Goal: Task Accomplishment & Management: Complete application form

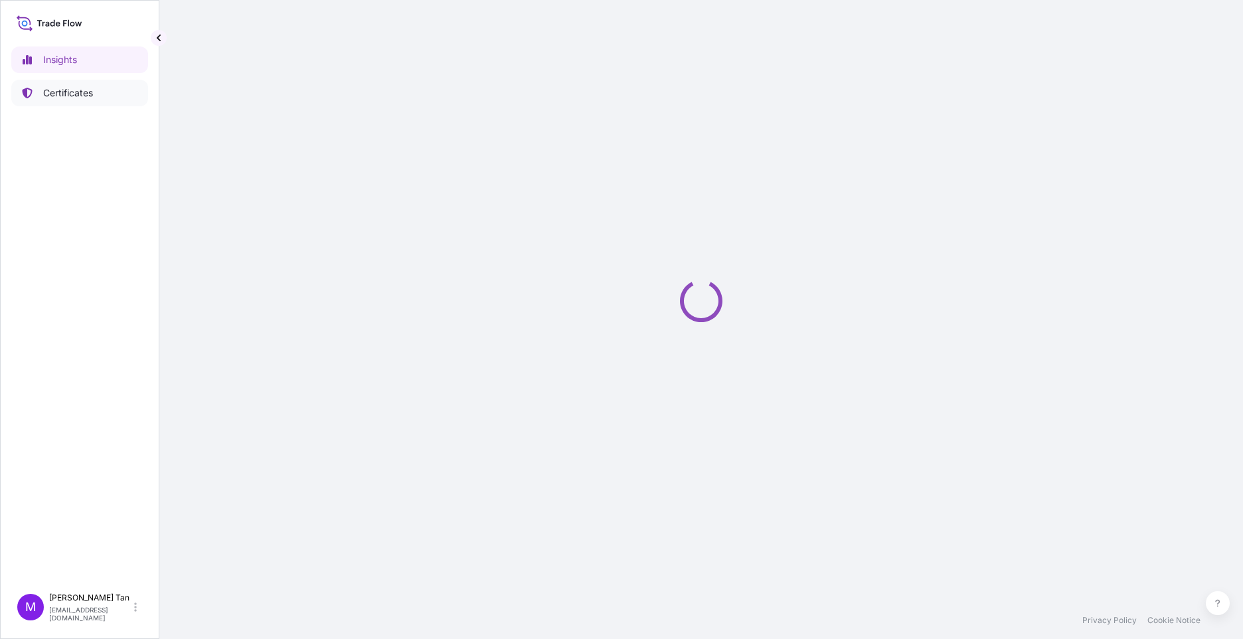
click at [74, 88] on p "Certificates" at bounding box center [68, 92] width 50 height 13
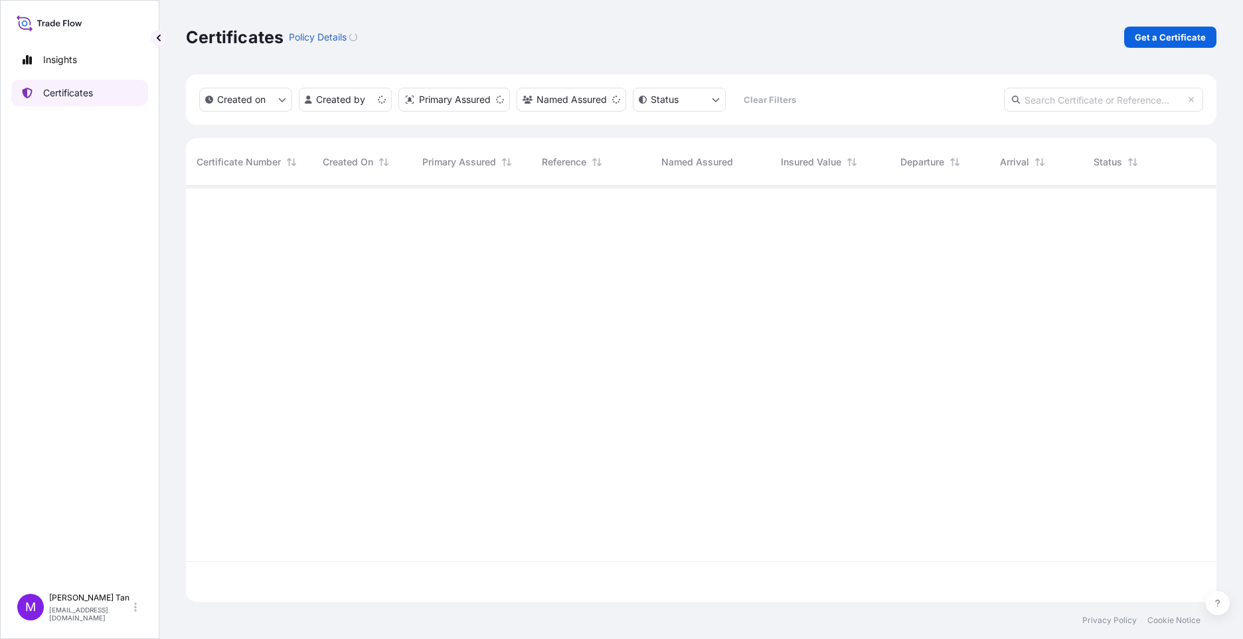
scroll to position [413, 1020]
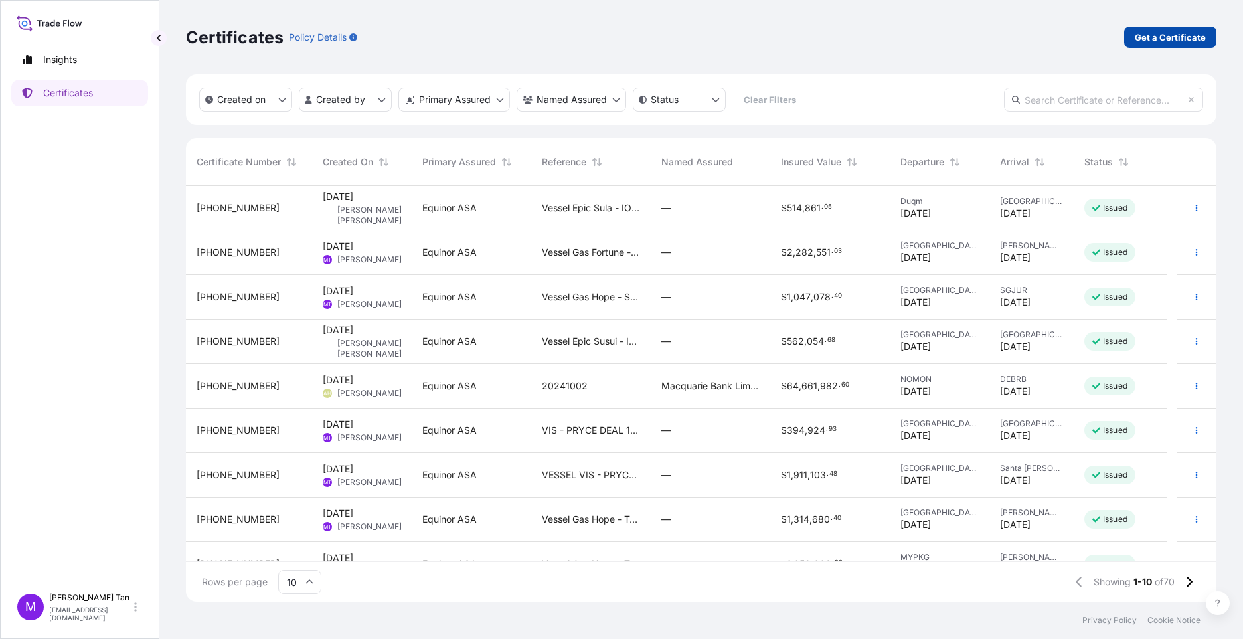
click at [1169, 33] on p "Get a Certificate" at bounding box center [1170, 37] width 71 height 13
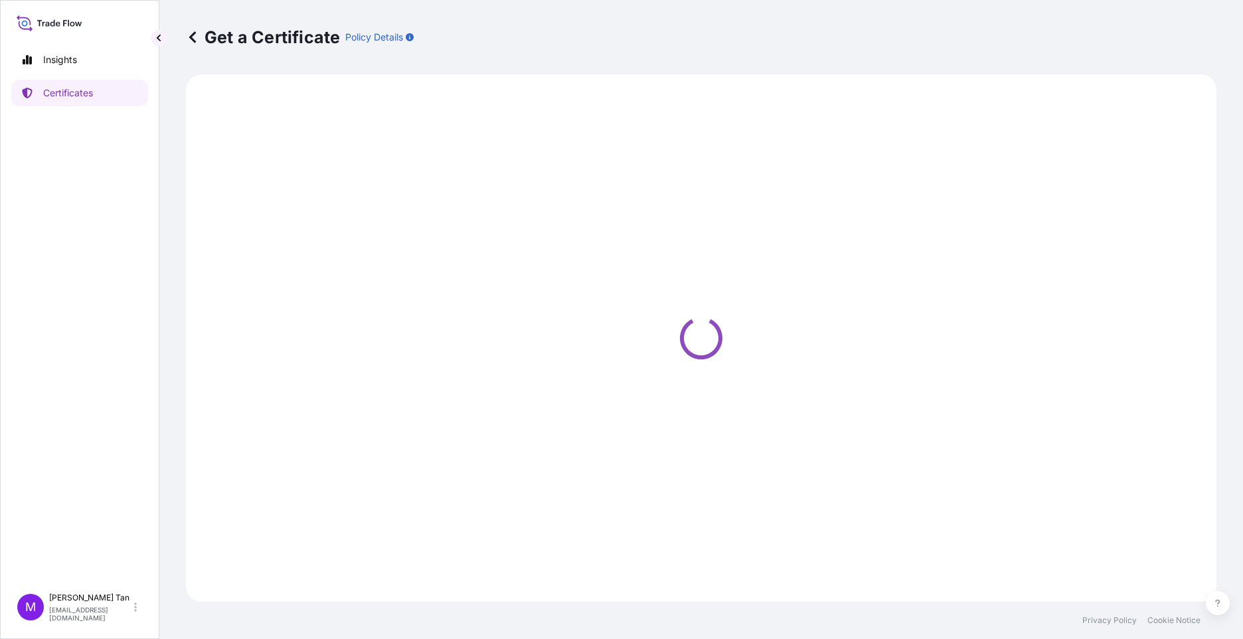
select select "Sea"
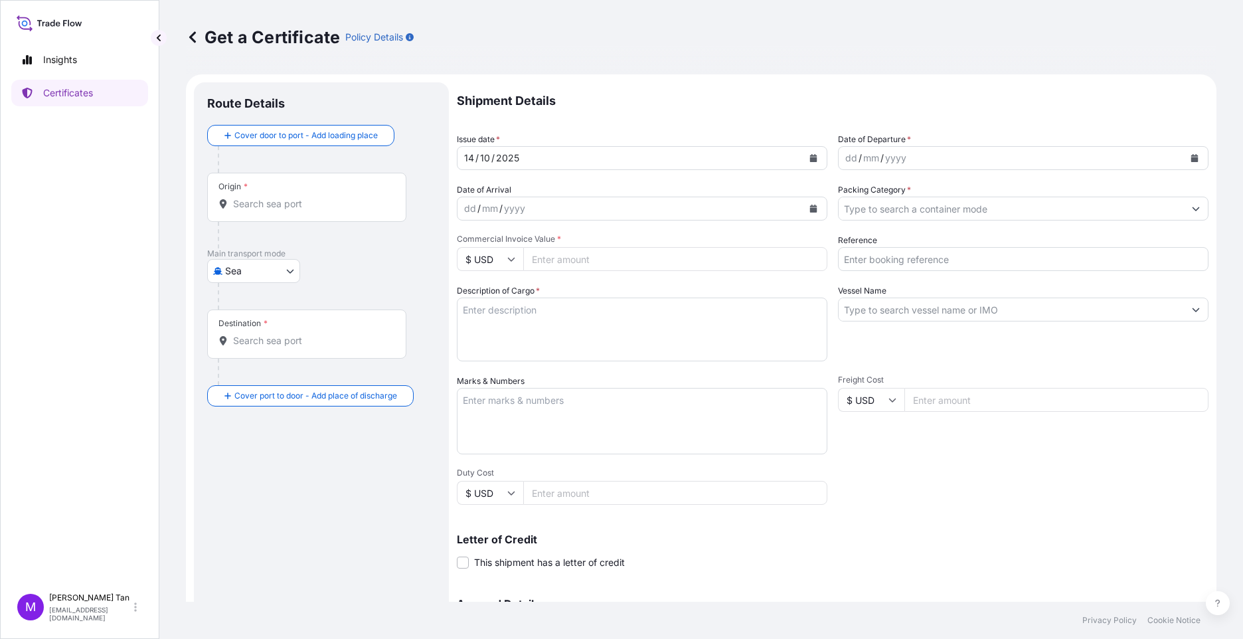
click at [351, 201] on input "Origin *" at bounding box center [311, 203] width 157 height 13
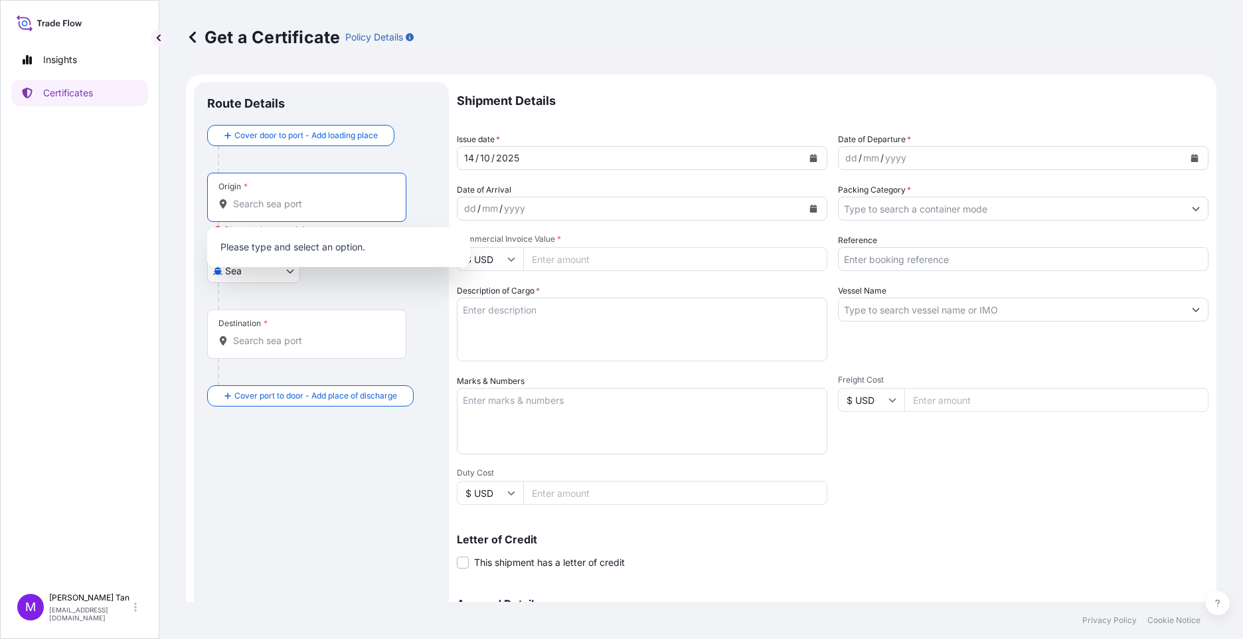
click at [264, 199] on input "Origin * Please select an origin" at bounding box center [311, 203] width 157 height 13
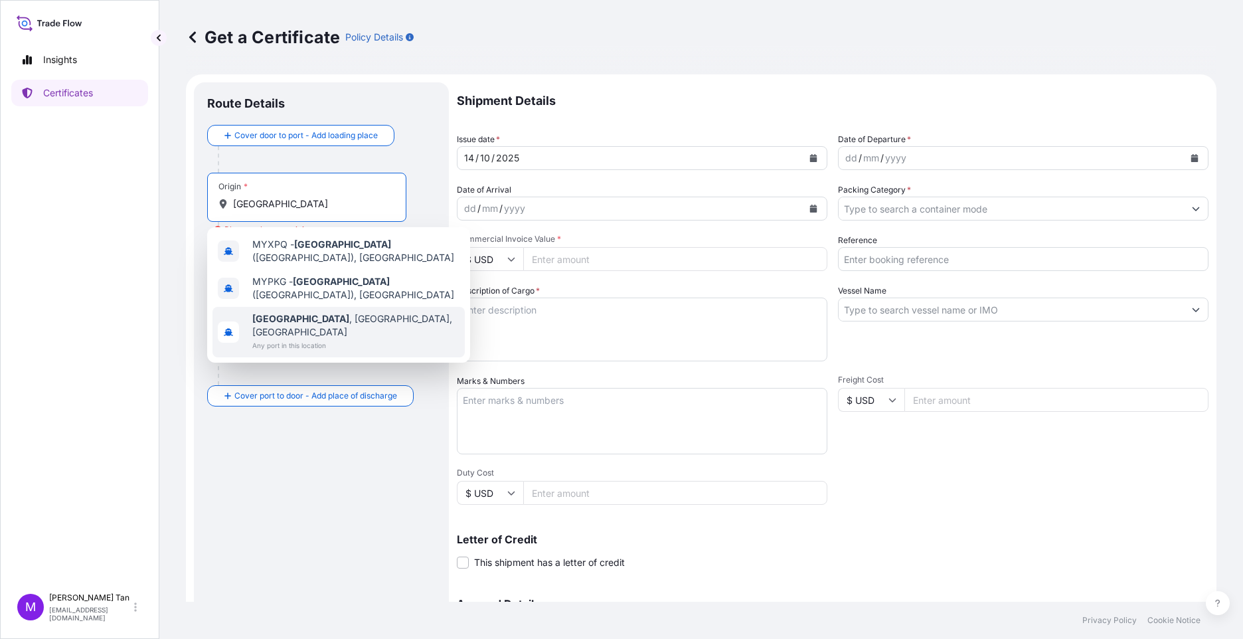
click at [291, 315] on b "[GEOGRAPHIC_DATA]" at bounding box center [300, 318] width 97 height 11
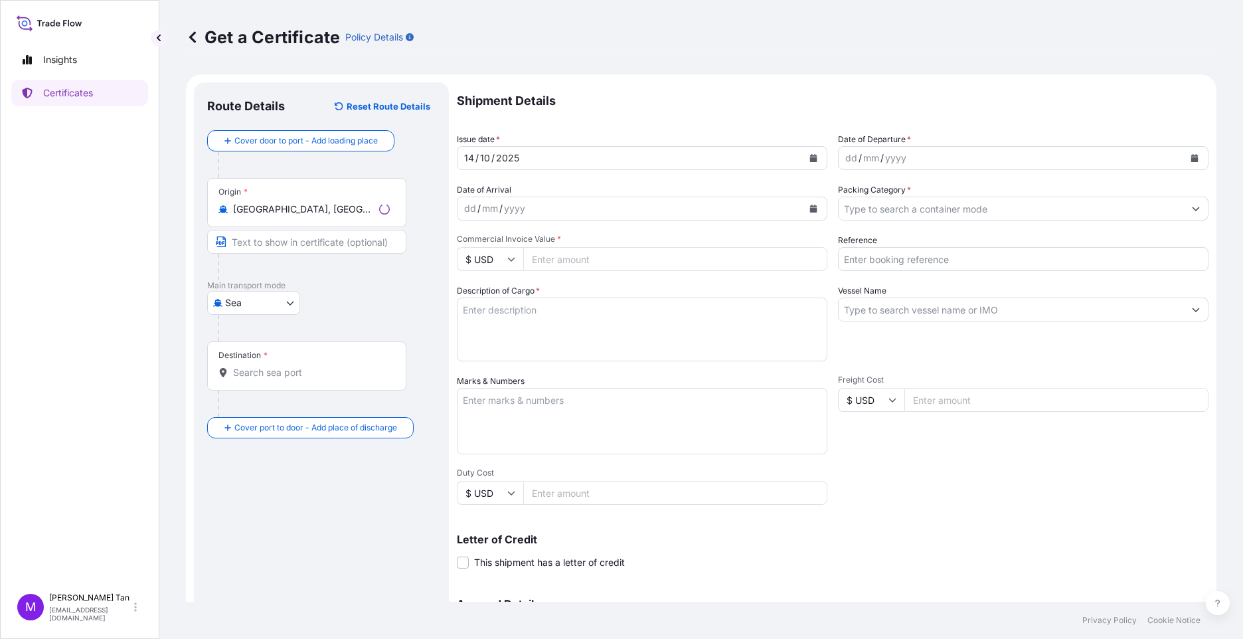
click at [260, 355] on div "Destination *" at bounding box center [242, 355] width 49 height 11
click at [260, 366] on input "Destination *" at bounding box center [311, 372] width 157 height 13
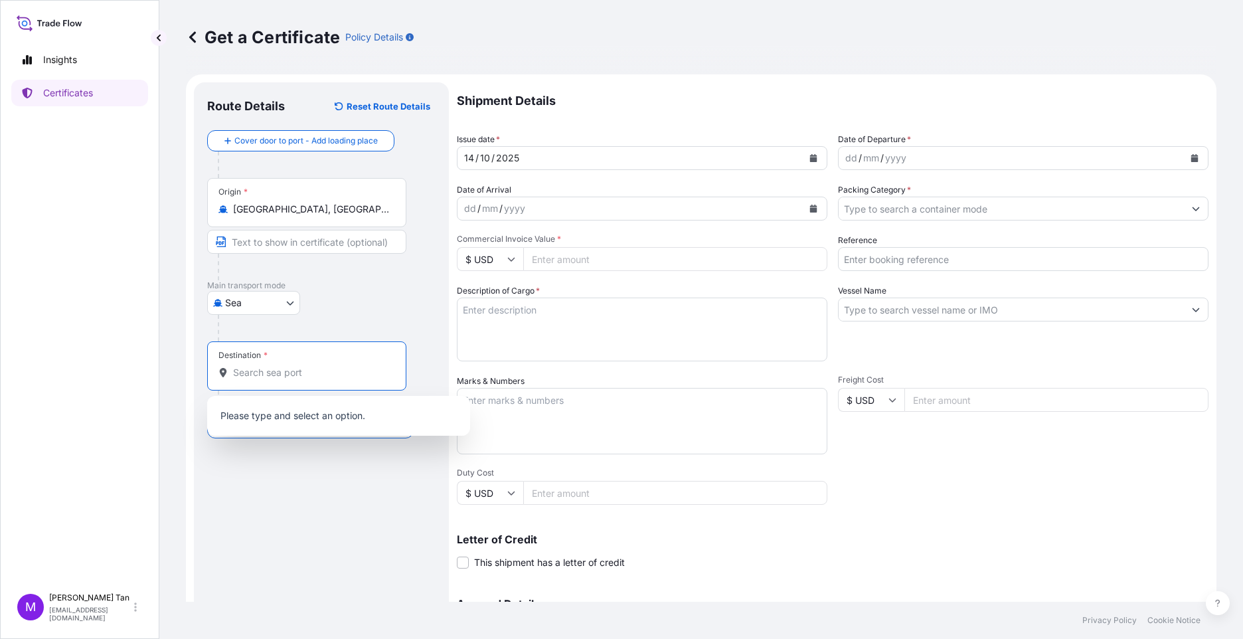
click at [272, 238] on input "Text to appear on certificate" at bounding box center [306, 242] width 199 height 24
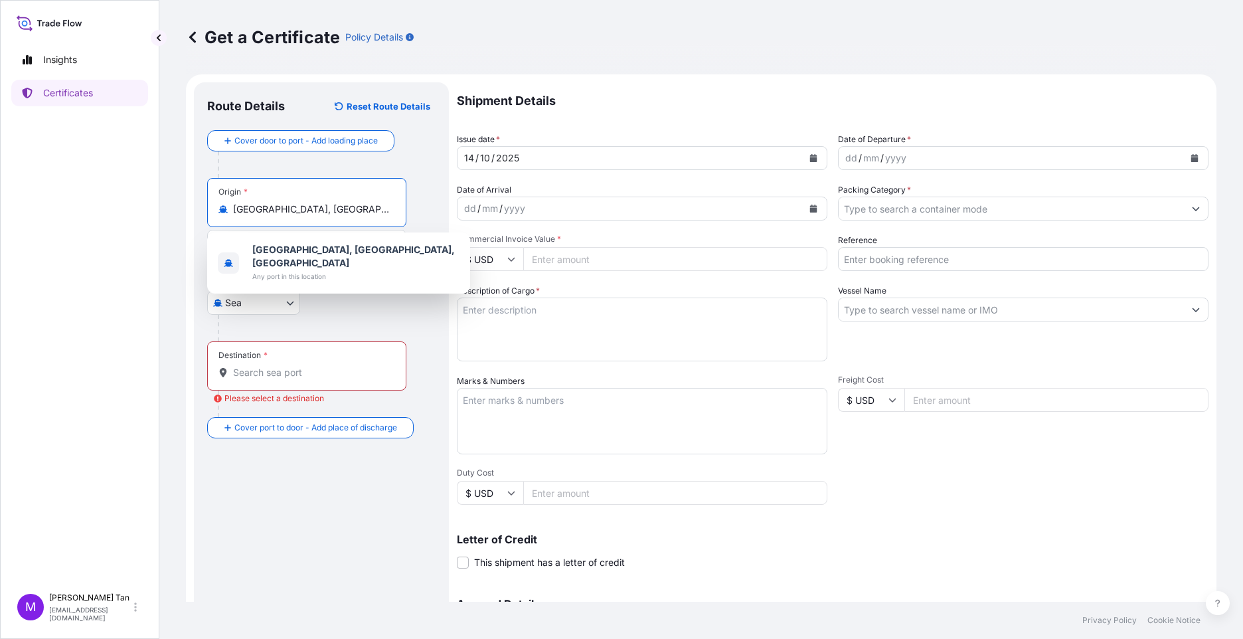
click at [386, 203] on input "[GEOGRAPHIC_DATA], [GEOGRAPHIC_DATA], [GEOGRAPHIC_DATA]" at bounding box center [311, 208] width 157 height 13
drag, startPoint x: 384, startPoint y: 207, endPoint x: 197, endPoint y: 202, distance: 187.3
click at [199, 207] on div "Route Details Reset Route Details Cover door to port - Add loading place Place …" at bounding box center [321, 417] width 255 height 670
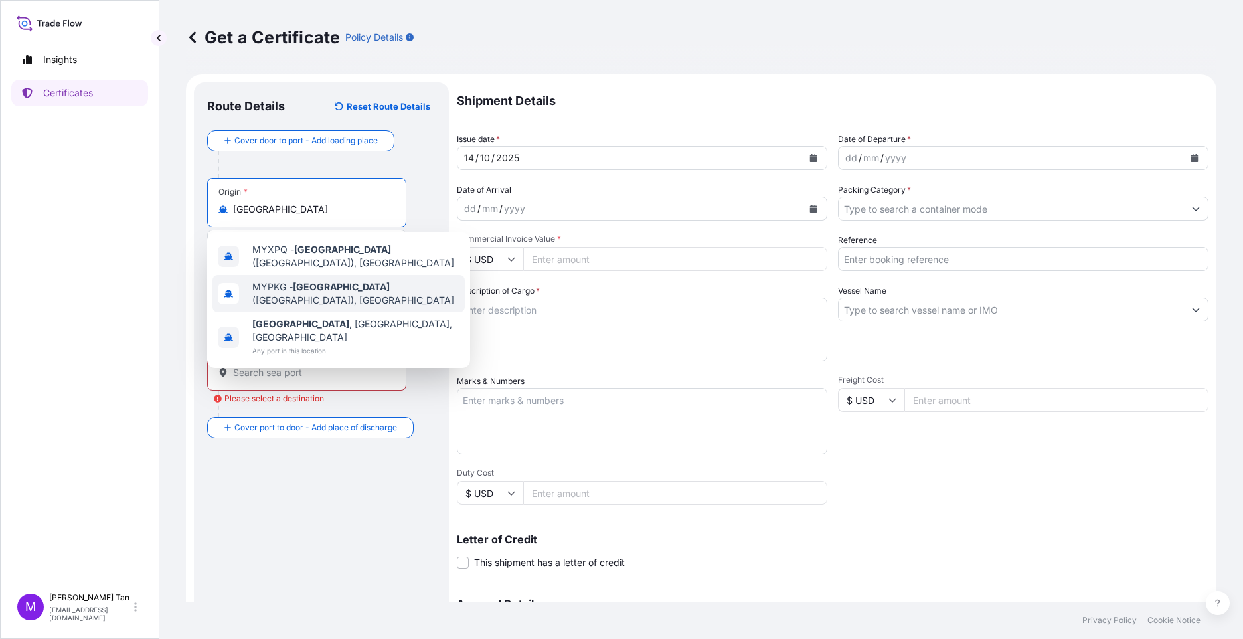
click at [345, 283] on span "MYPKG - [GEOGRAPHIC_DATA] ([GEOGRAPHIC_DATA]), [GEOGRAPHIC_DATA]" at bounding box center [355, 293] width 207 height 27
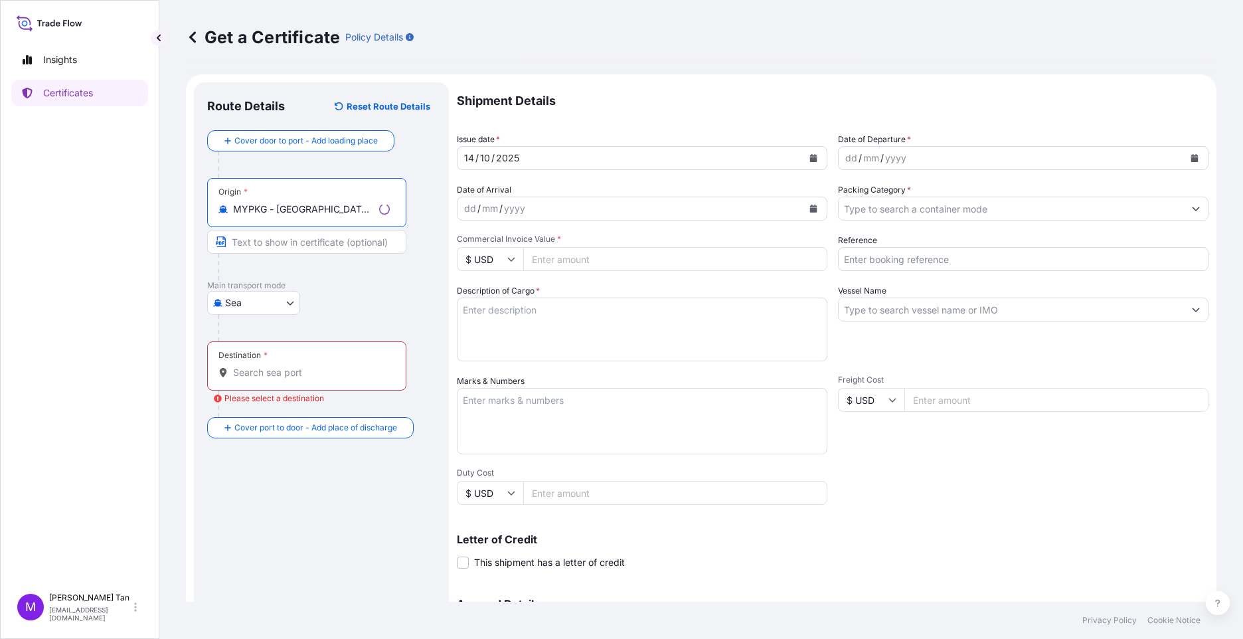
type input "MYPKG - [GEOGRAPHIC_DATA] ([GEOGRAPHIC_DATA]), [GEOGRAPHIC_DATA]"
drag, startPoint x: 297, startPoint y: 238, endPoint x: 312, endPoint y: 238, distance: 14.6
click at [297, 238] on input "Text to appear on certificate" at bounding box center [306, 242] width 199 height 24
drag, startPoint x: 395, startPoint y: 242, endPoint x: 150, endPoint y: 240, distance: 245.0
click at [150, 240] on div "Insights Certificates M [PERSON_NAME] [PERSON_NAME][EMAIL_ADDRESS][DOMAIN_NAME]…" at bounding box center [621, 319] width 1243 height 639
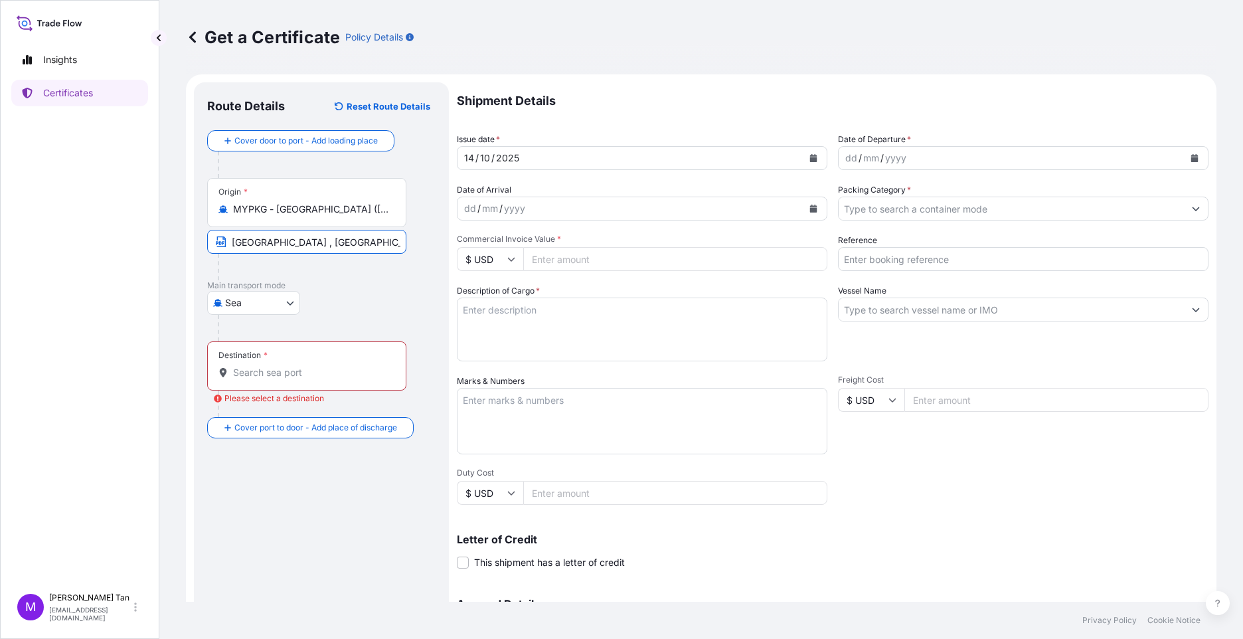
type input "[GEOGRAPHIC_DATA] , [GEOGRAPHIC_DATA]"
click at [332, 372] on input "Destination * Please select a destination" at bounding box center [311, 372] width 157 height 13
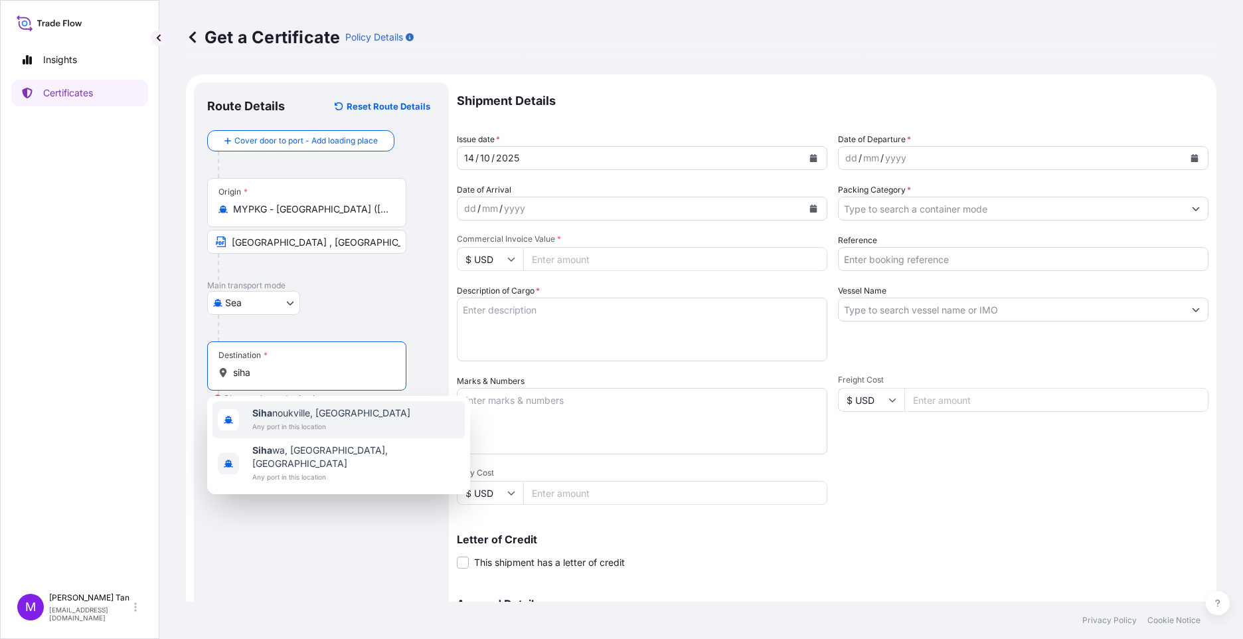
click at [366, 415] on div "[GEOGRAPHIC_DATA], [GEOGRAPHIC_DATA] Any port in this location" at bounding box center [338, 419] width 252 height 37
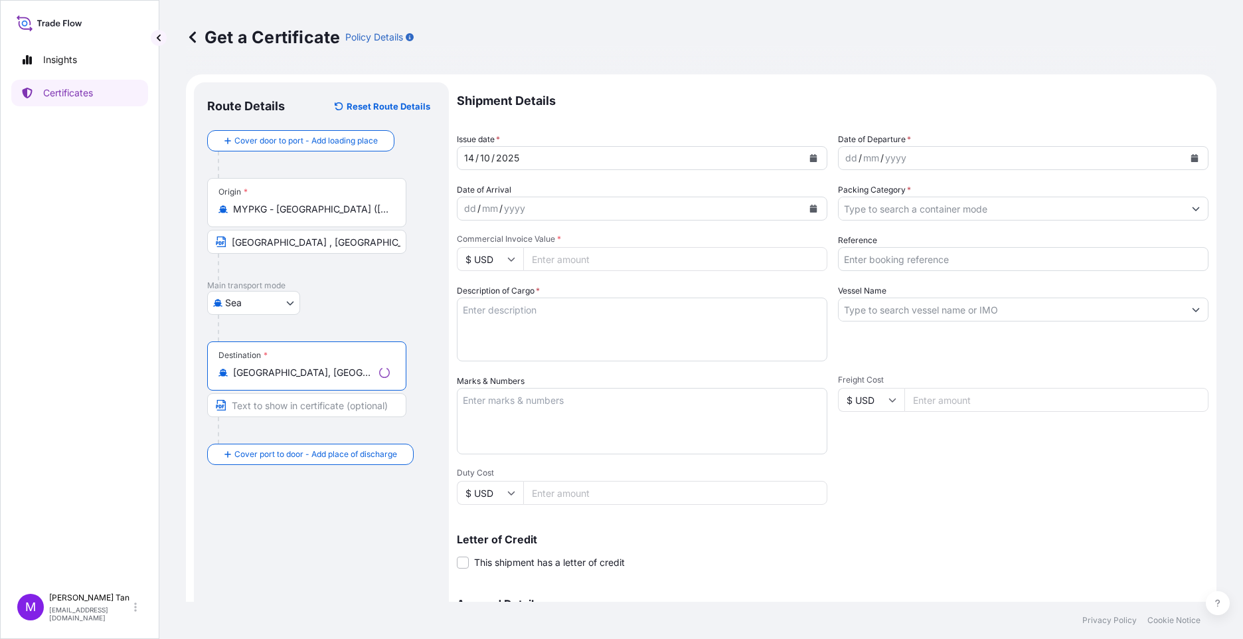
type input "[GEOGRAPHIC_DATA], [GEOGRAPHIC_DATA]"
click at [333, 406] on input "Text to appear on certificate" at bounding box center [306, 405] width 199 height 24
type input "[GEOGRAPHIC_DATA], [GEOGRAPHIC_DATA]"
click at [1190, 157] on icon "Calendar" at bounding box center [1194, 158] width 8 height 8
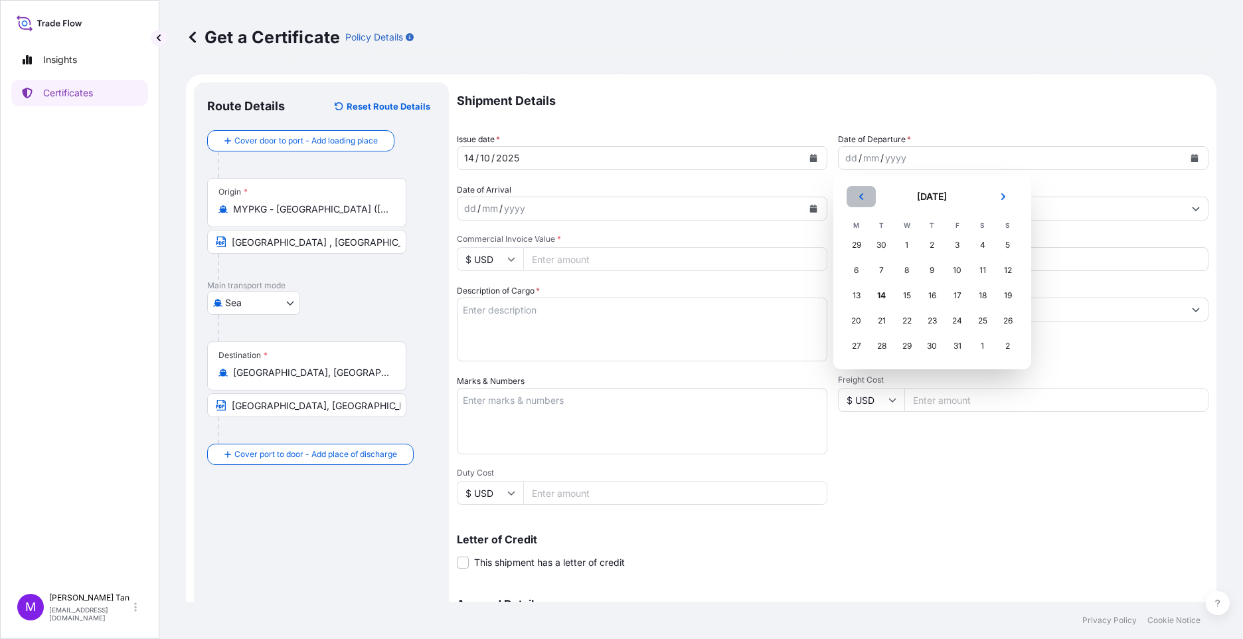
click at [859, 194] on icon "Previous" at bounding box center [861, 197] width 8 height 8
click at [910, 321] on div "24" at bounding box center [907, 321] width 24 height 24
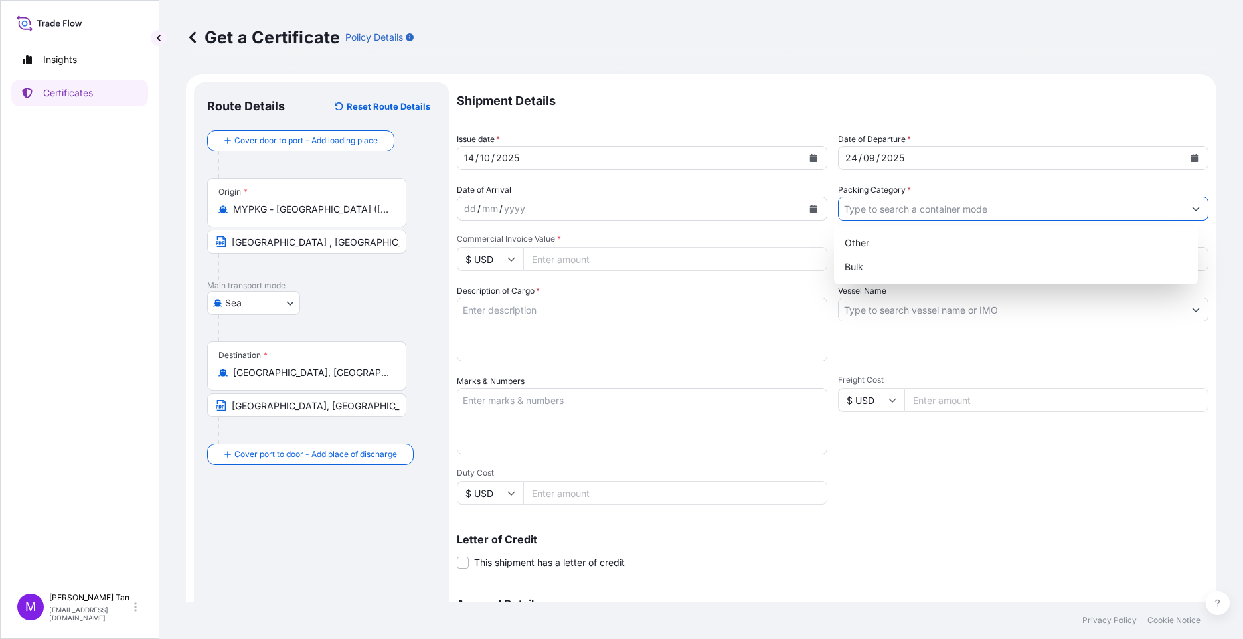
click at [1192, 206] on icon "Show suggestions" at bounding box center [1196, 208] width 8 height 8
click at [895, 270] on div "Bulk" at bounding box center [1016, 267] width 354 height 24
type input "Bulk"
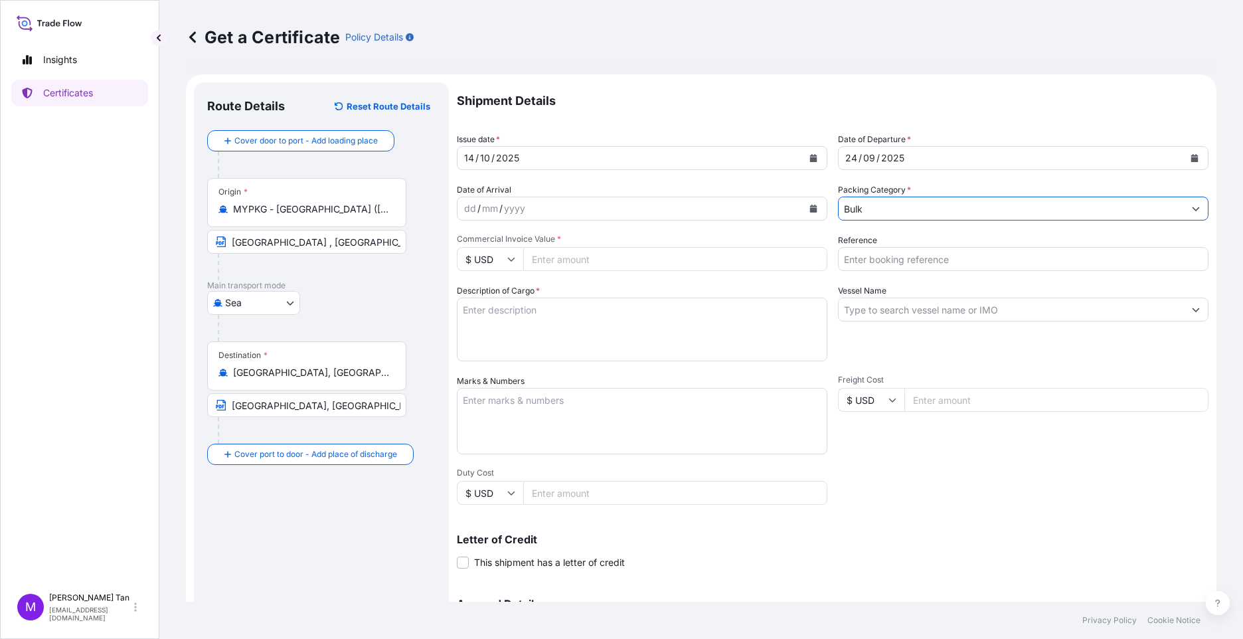
click at [898, 260] on input "Reference" at bounding box center [1023, 259] width 370 height 24
click at [548, 307] on textarea "Description of Cargo *" at bounding box center [642, 329] width 370 height 64
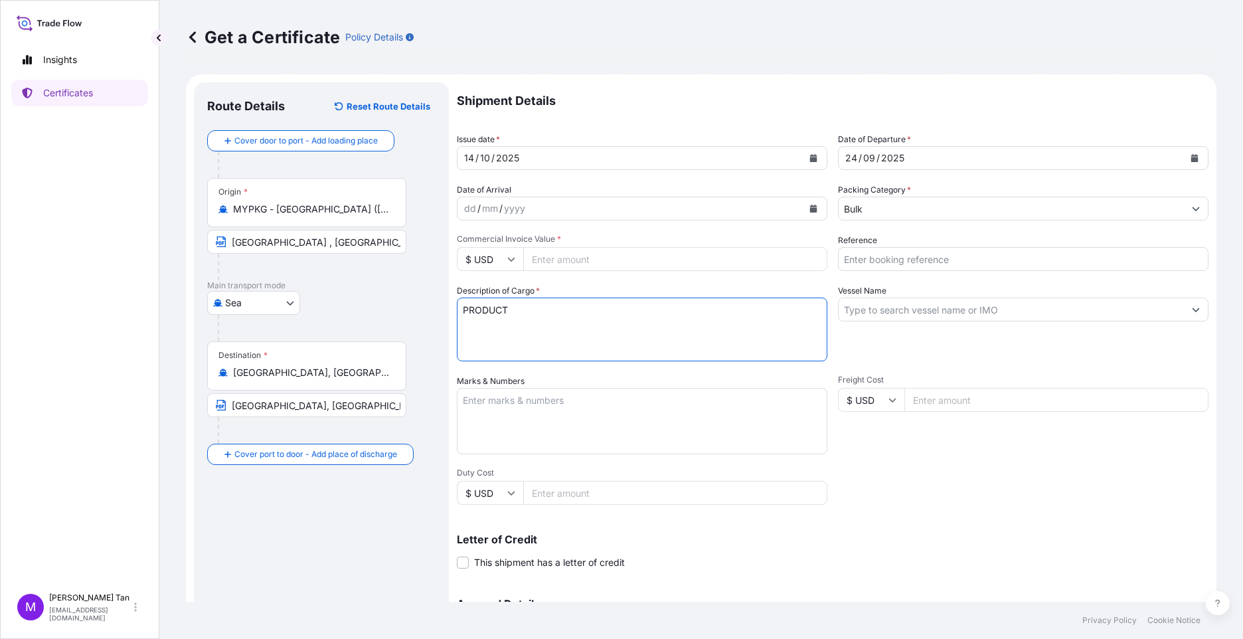
type textarea "PRODUCT"
click at [570, 258] on input "Commercial Invoice Value *" at bounding box center [675, 259] width 304 height 24
type input "2031474.34"
click at [661, 248] on input "2031474.34" at bounding box center [675, 259] width 304 height 24
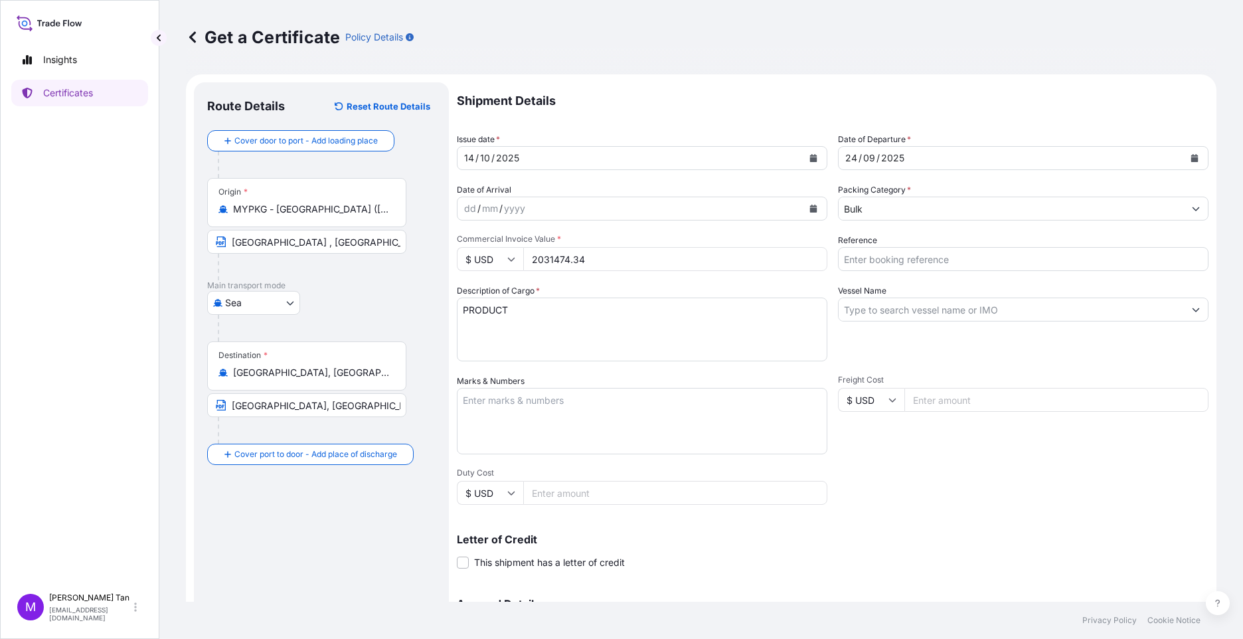
click at [803, 210] on button "Calendar" at bounding box center [813, 208] width 21 height 21
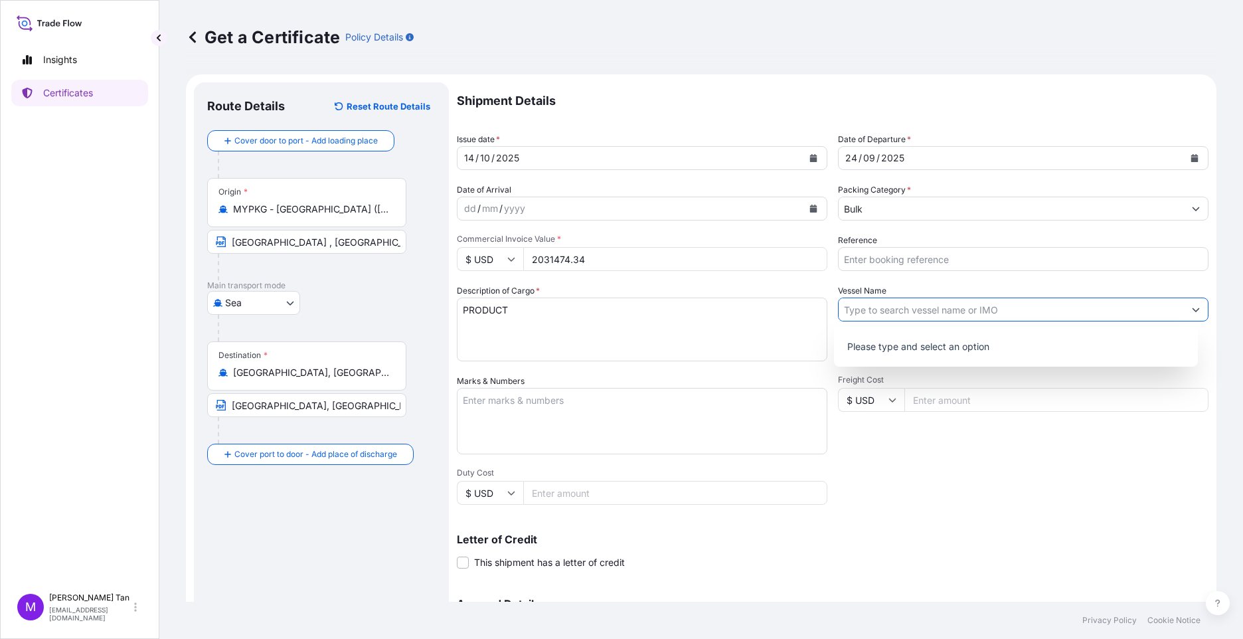
click at [1192, 311] on icon "Show suggestions" at bounding box center [1195, 310] width 7 height 4
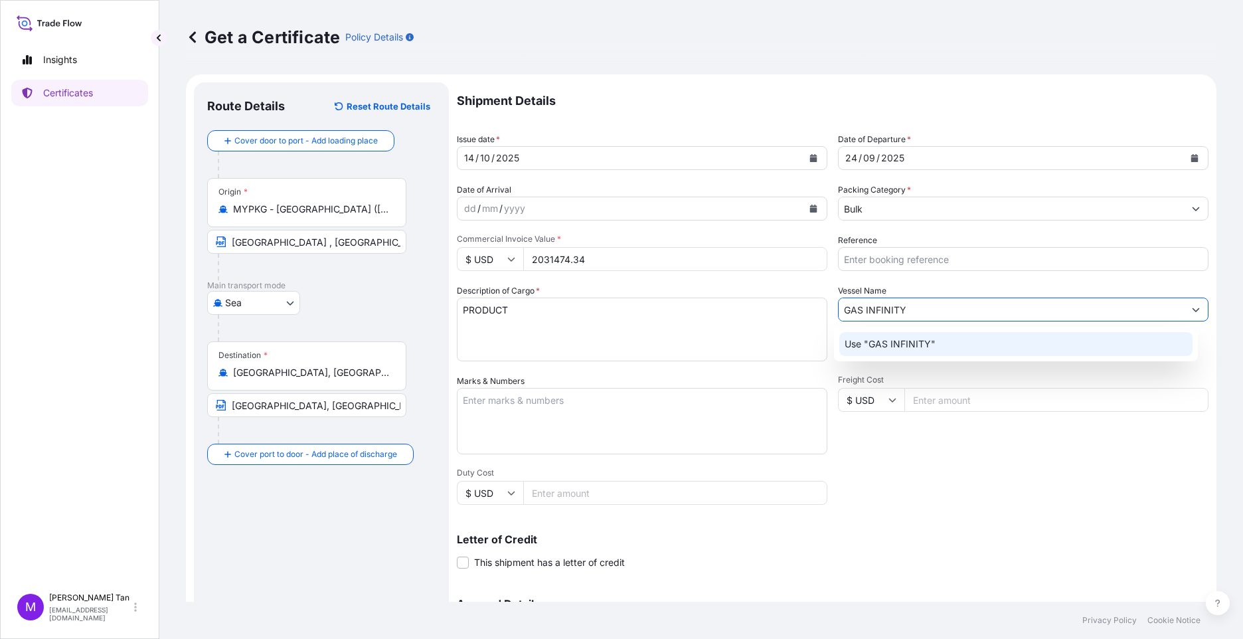
type input "GAS INFINITY"
click at [496, 208] on div "mm" at bounding box center [490, 208] width 19 height 16
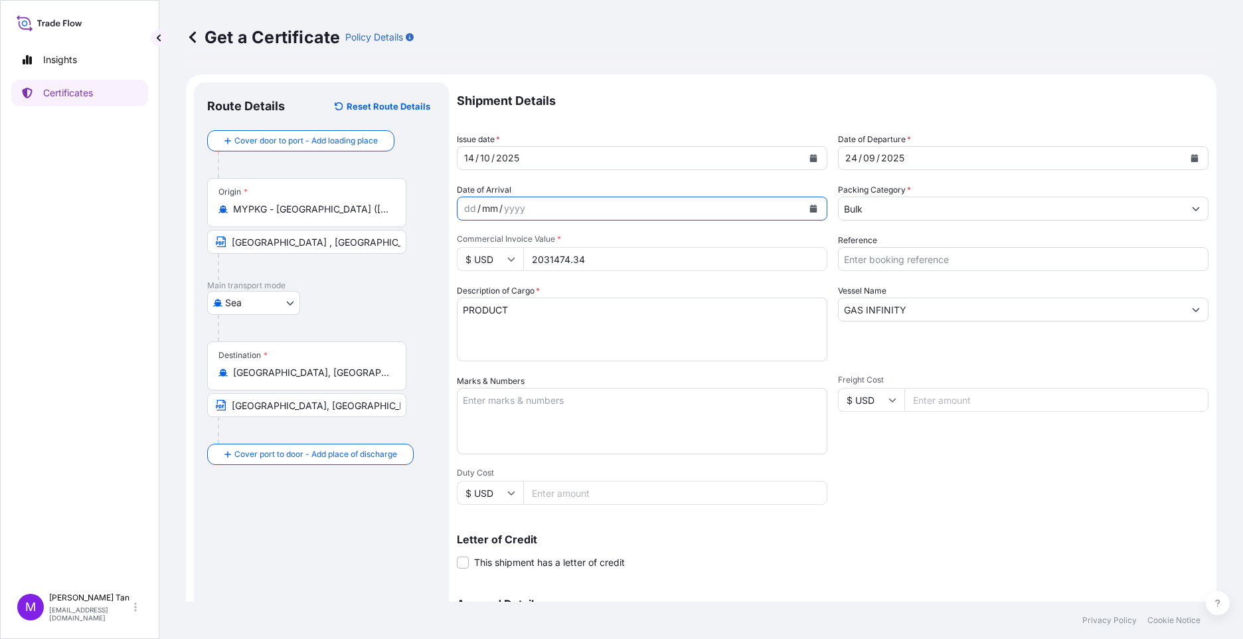
click at [809, 207] on icon "Calendar" at bounding box center [813, 208] width 8 height 8
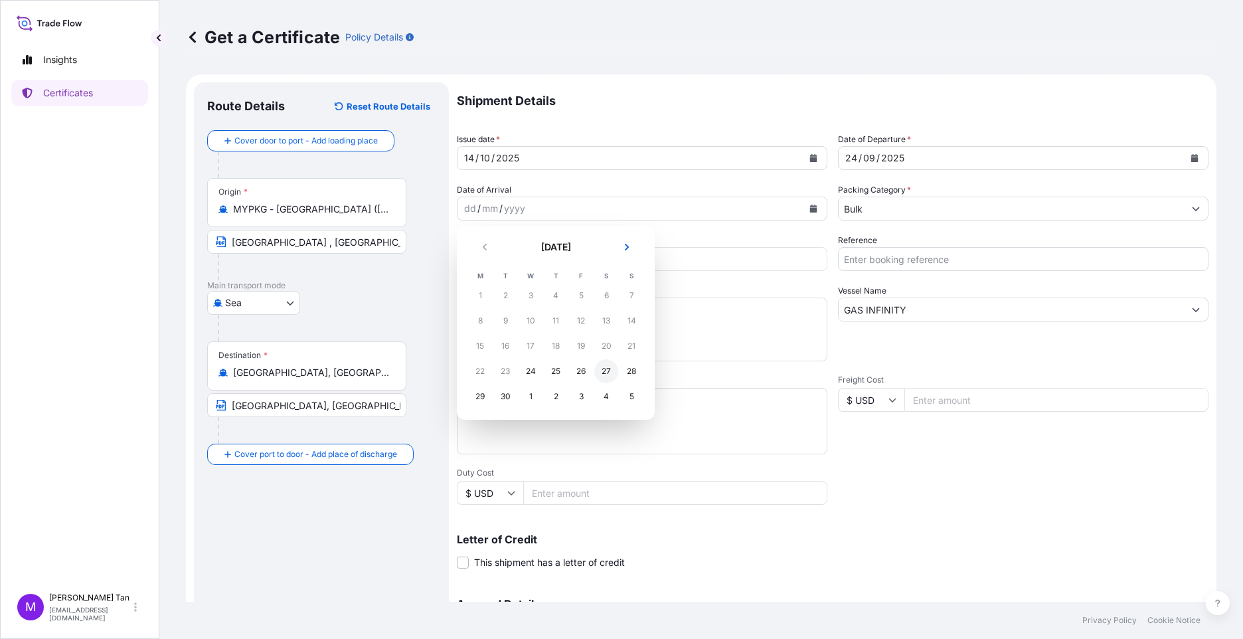
click at [609, 371] on div "27" at bounding box center [606, 371] width 24 height 24
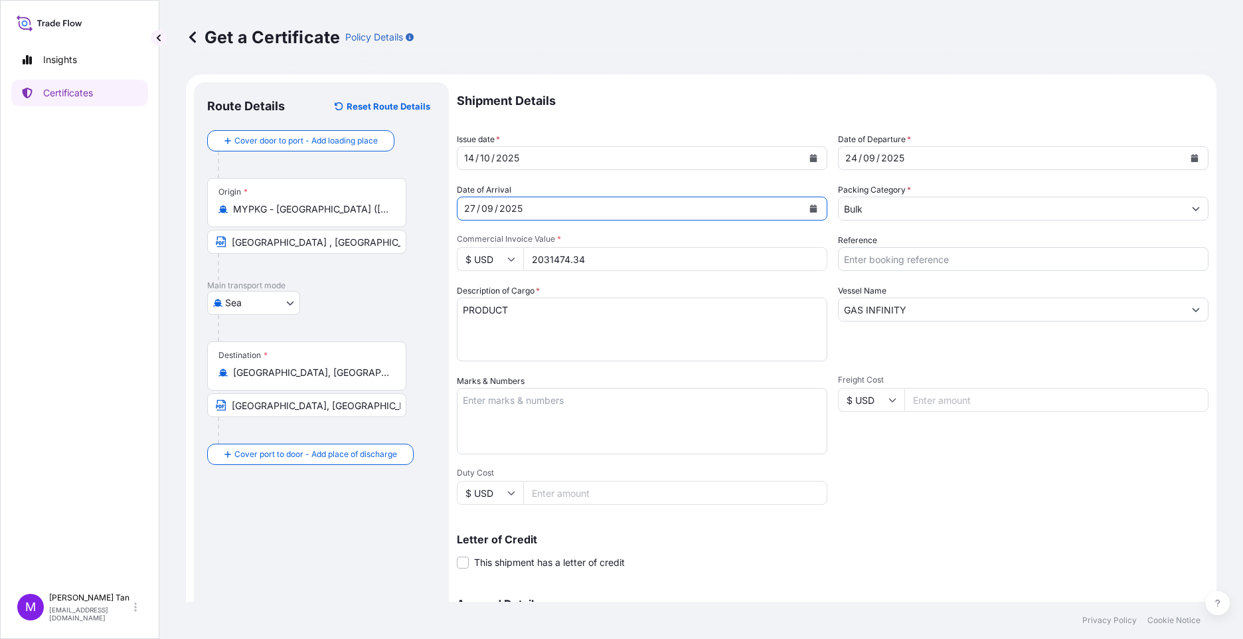
drag, startPoint x: 546, startPoint y: 410, endPoint x: 538, endPoint y: 409, distance: 7.3
click at [546, 410] on textarea "Marks & Numbers" at bounding box center [642, 421] width 370 height 66
click at [460, 563] on span at bounding box center [463, 562] width 12 height 12
click at [457, 555] on input "This shipment has a letter of credit" at bounding box center [457, 555] width 0 height 0
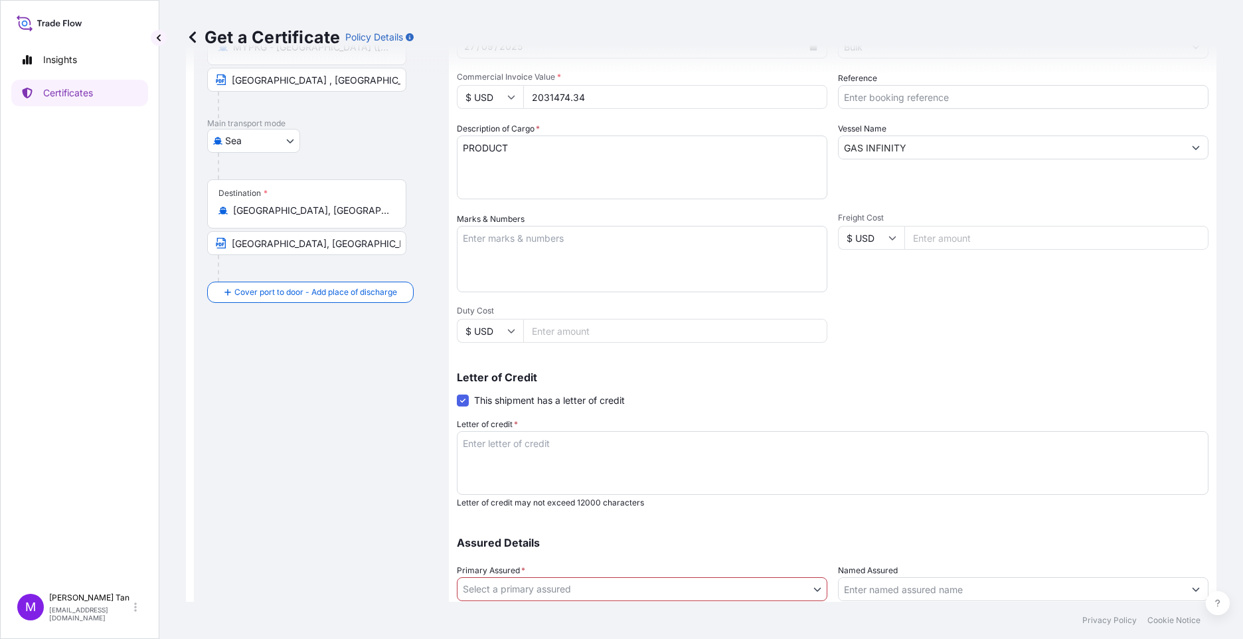
scroll to position [172, 0]
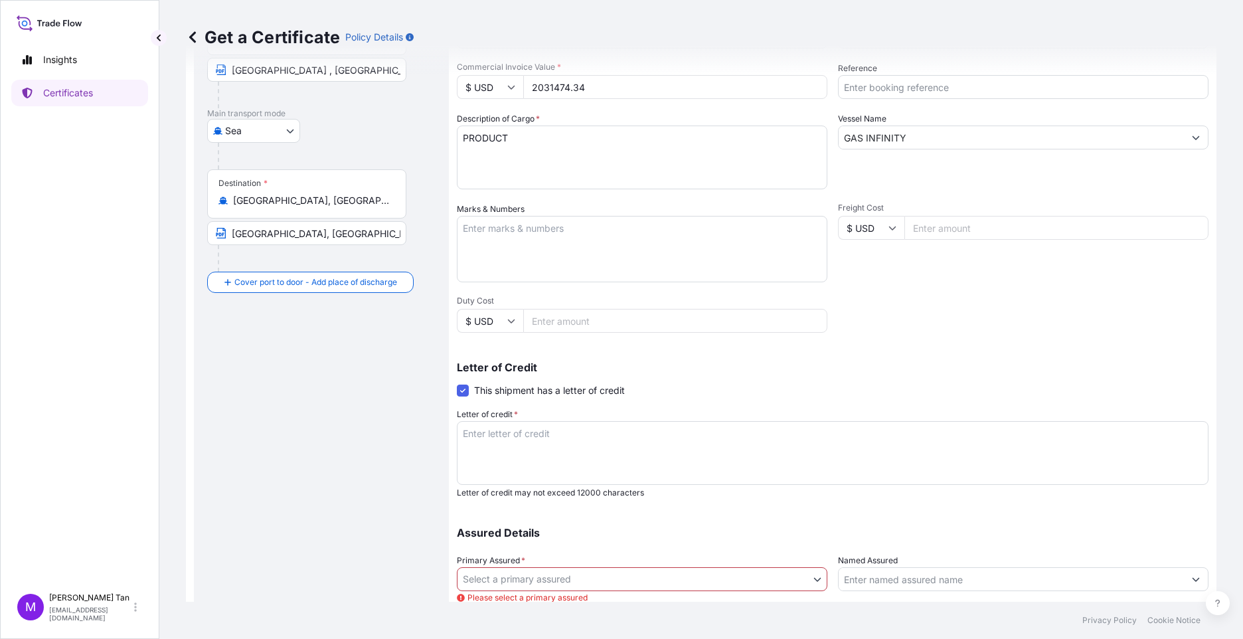
click at [617, 436] on textarea "Letter of credit *" at bounding box center [833, 453] width 752 height 64
paste textarea "RHBLC250919/024"
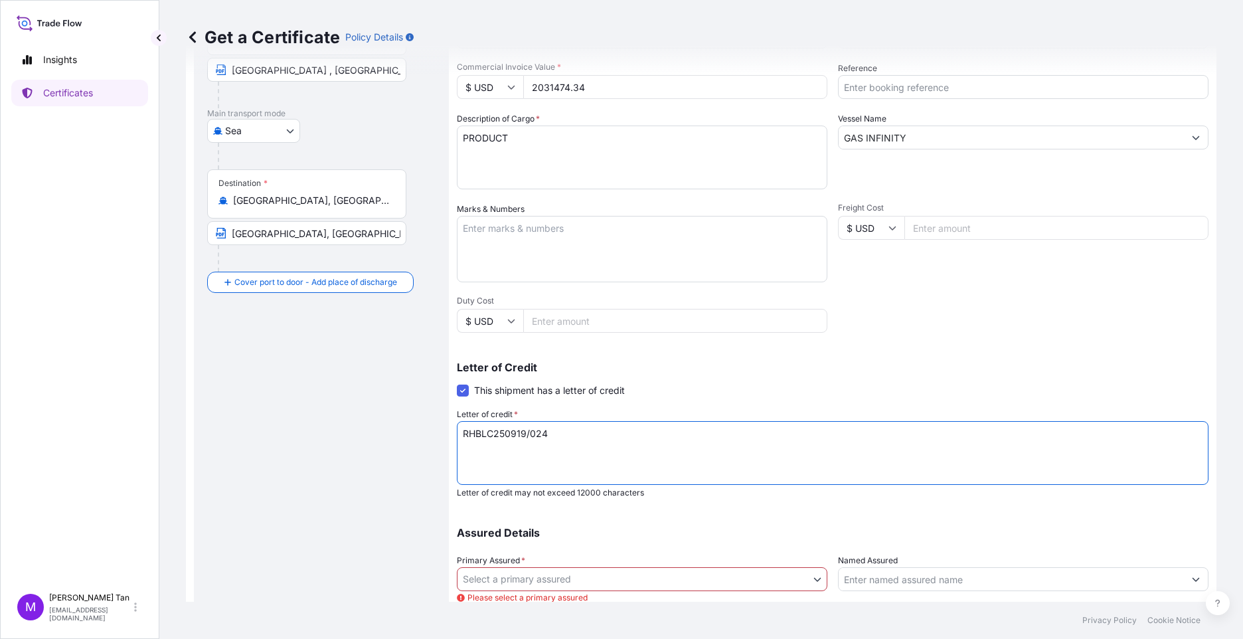
click at [462, 433] on textarea "RHBLC250919/024" at bounding box center [833, 453] width 752 height 64
drag, startPoint x: 546, startPoint y: 434, endPoint x: 562, endPoint y: 433, distance: 16.0
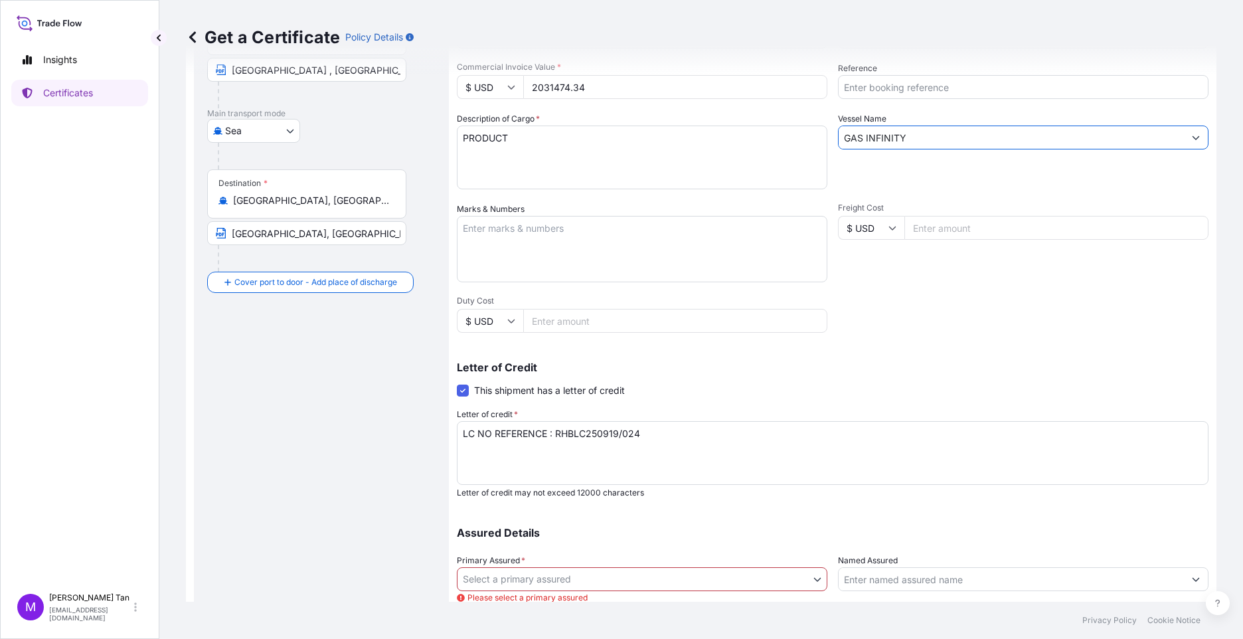
drag, startPoint x: 904, startPoint y: 133, endPoint x: 809, endPoint y: 141, distance: 94.6
click at [809, 141] on div "Shipment Details Issue date * [DATE] Date of Departure * [DATE] Date of Arrival…" at bounding box center [833, 283] width 752 height 747
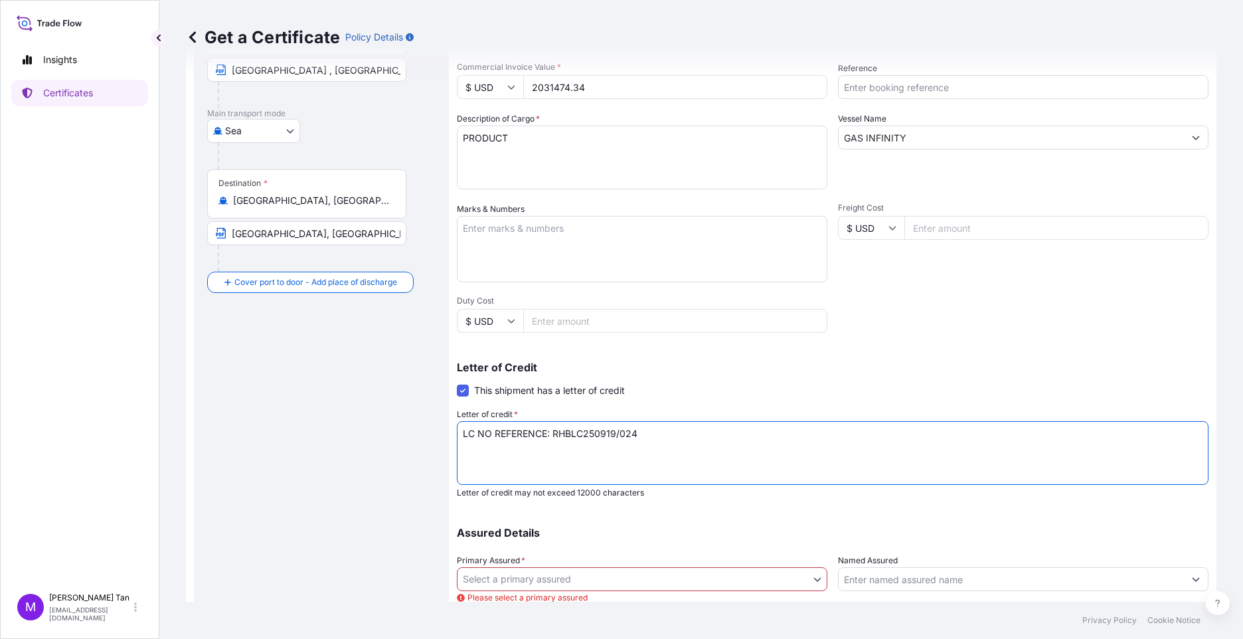
type textarea "LC NO REFERENCE: RHBLC250919/024"
click at [493, 230] on textarea "Marks & Numbers" at bounding box center [642, 249] width 370 height 66
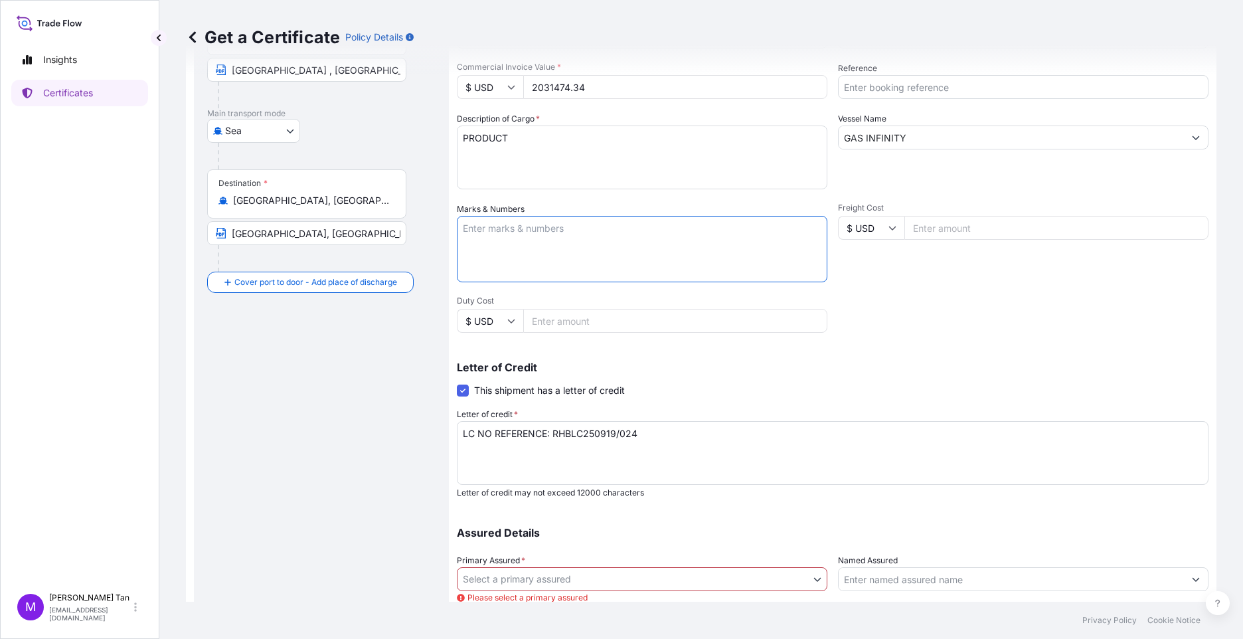
click at [521, 136] on textarea "PRODUCT" at bounding box center [642, 157] width 370 height 64
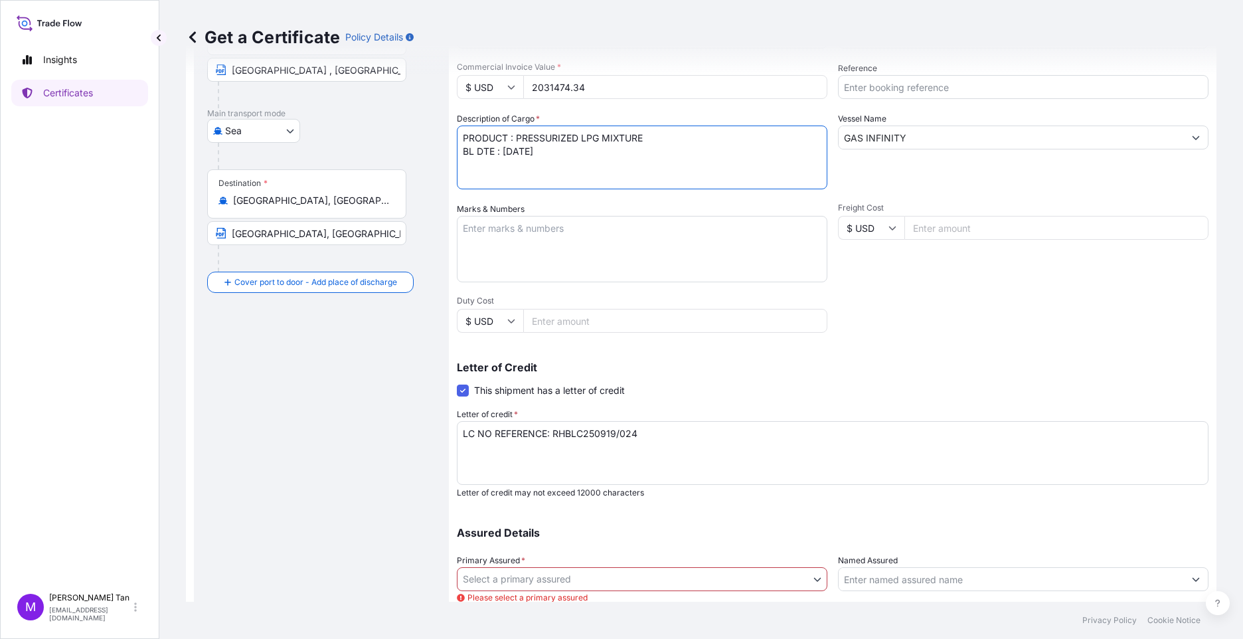
click at [551, 151] on textarea "PRODUCT : PRESSURIZED LPG MIXTURE BL DTE : [DATE]" at bounding box center [642, 157] width 370 height 64
drag, startPoint x: 482, startPoint y: 152, endPoint x: 489, endPoint y: 151, distance: 6.8
click at [596, 167] on textarea "PRODUCT : PRESSURIZED LPG MIXTURE BL DATE : [DATE] QUANTITY " 3499.911 MT" at bounding box center [642, 157] width 370 height 64
type textarea "PRODUCT : PRESSURIZED LPG MIXTURE BL DATE : [DATE] QUANTITY " 3499.911 MT PRICE…"
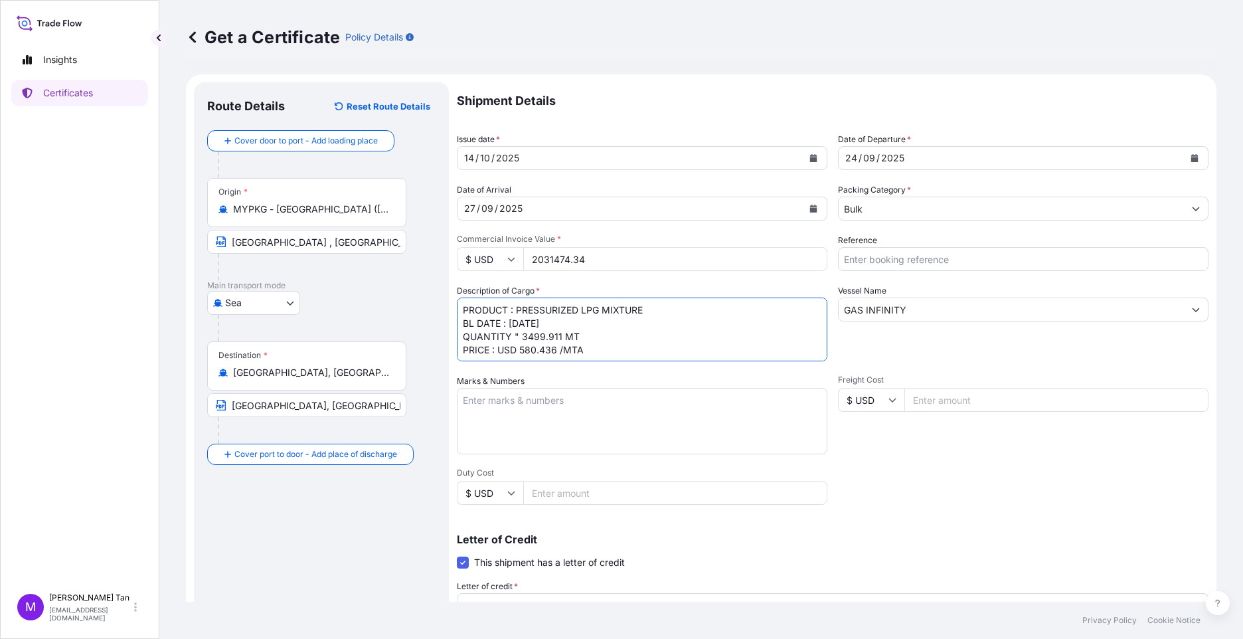
scroll to position [33, 0]
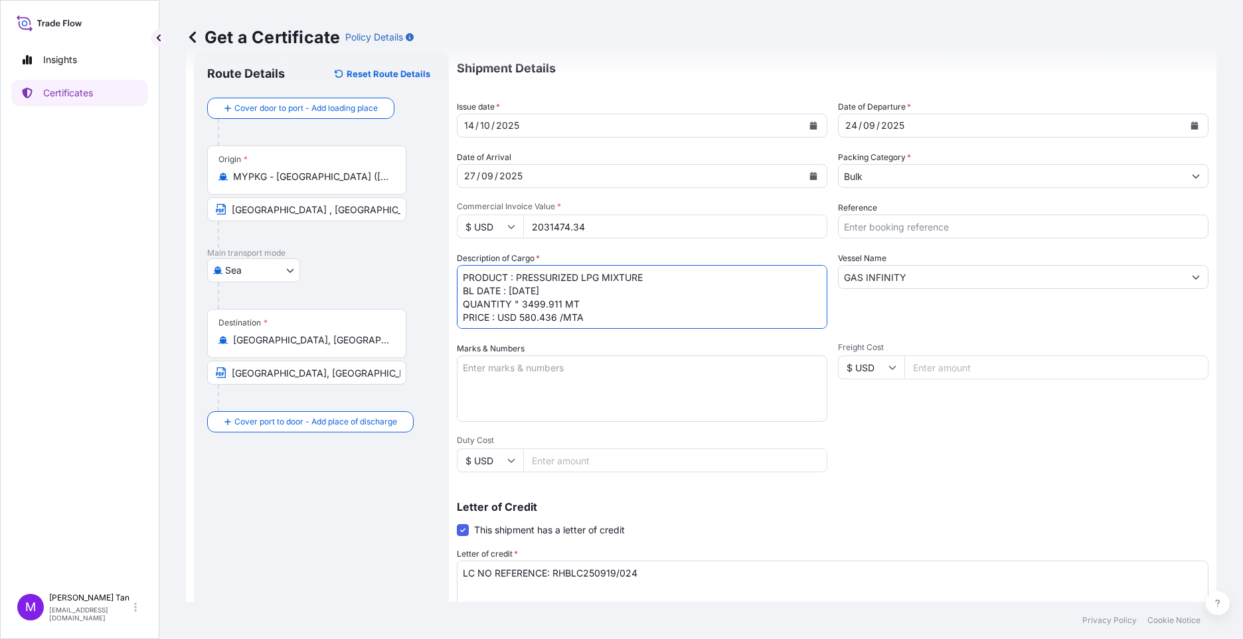
click at [863, 229] on input "Reference" at bounding box center [1023, 226] width 370 height 24
type input "t"
type input "T"
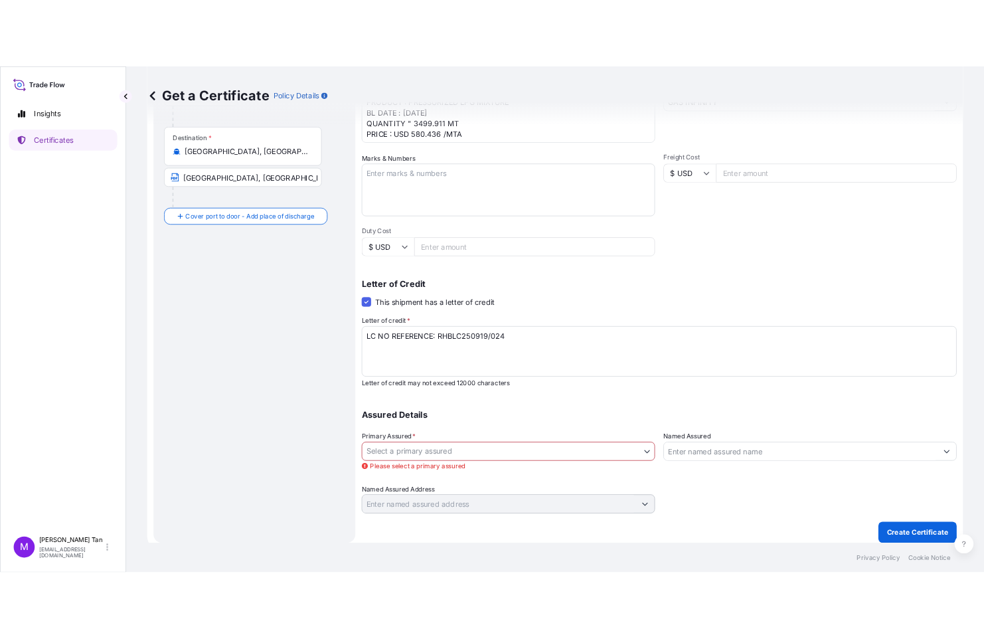
scroll to position [273, 0]
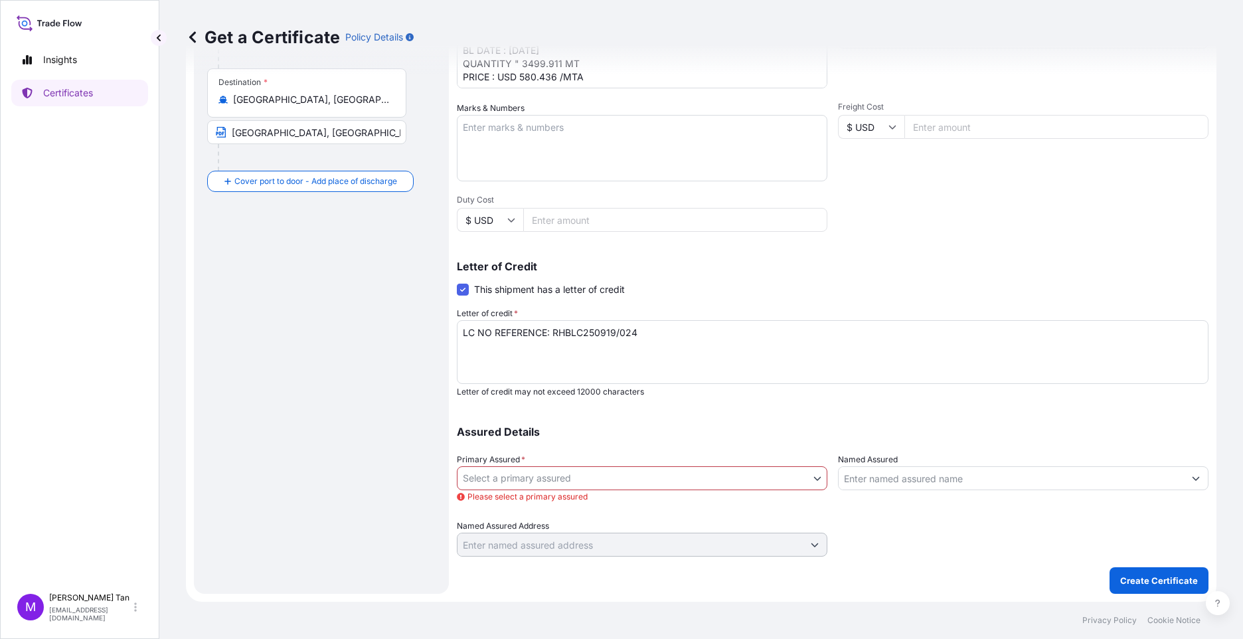
type input "GAS INFINITY - TELA DEAL 16372"
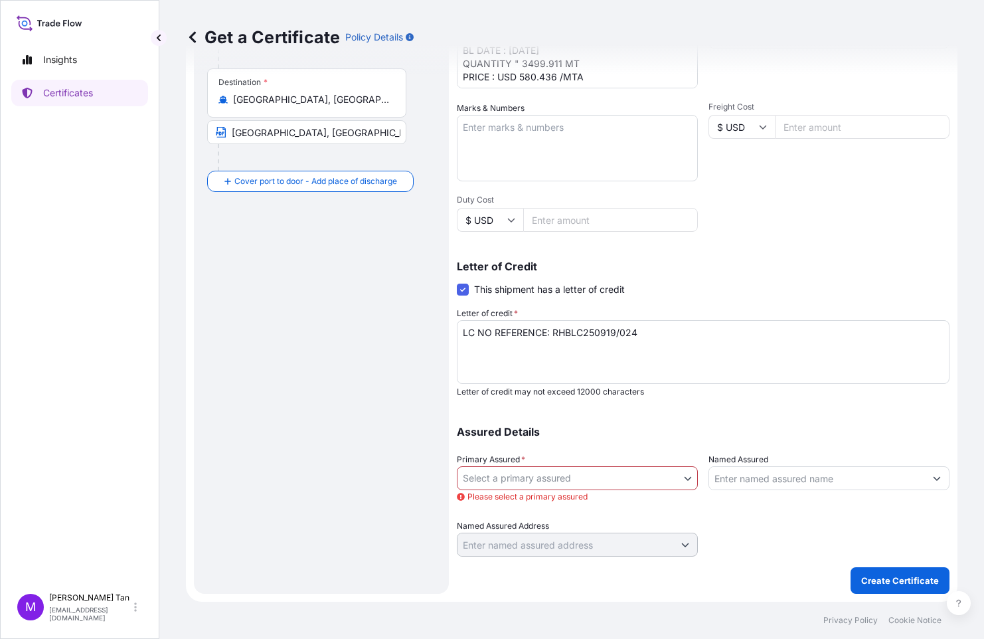
click at [682, 477] on body "Insights Certificates M [PERSON_NAME] [PERSON_NAME][EMAIL_ADDRESS][DOMAIN_NAME]…" at bounding box center [492, 319] width 984 height 639
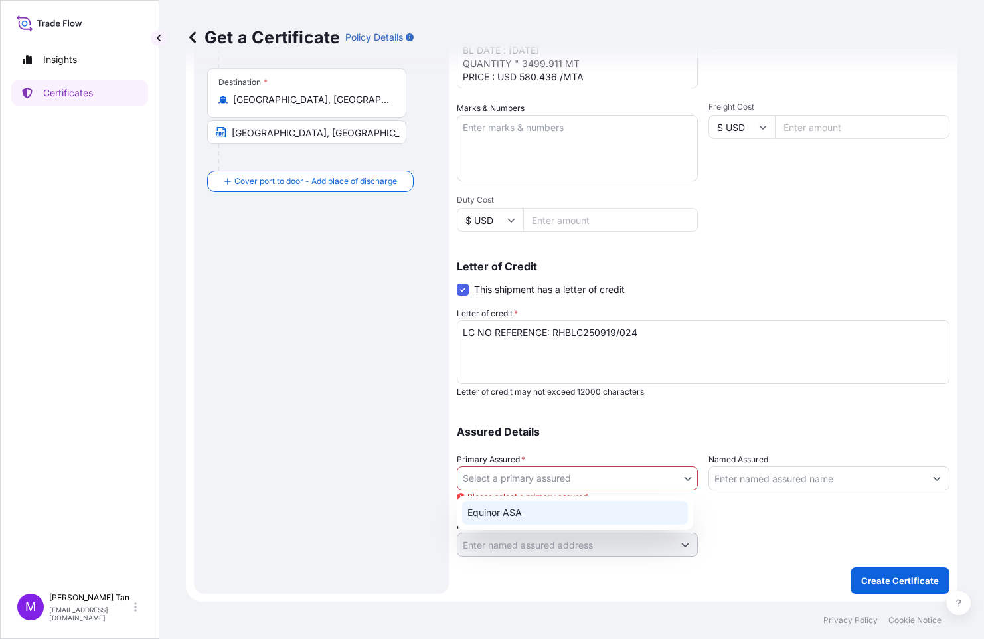
click at [511, 509] on div "Equinor ASA" at bounding box center [575, 513] width 226 height 24
select select "31491"
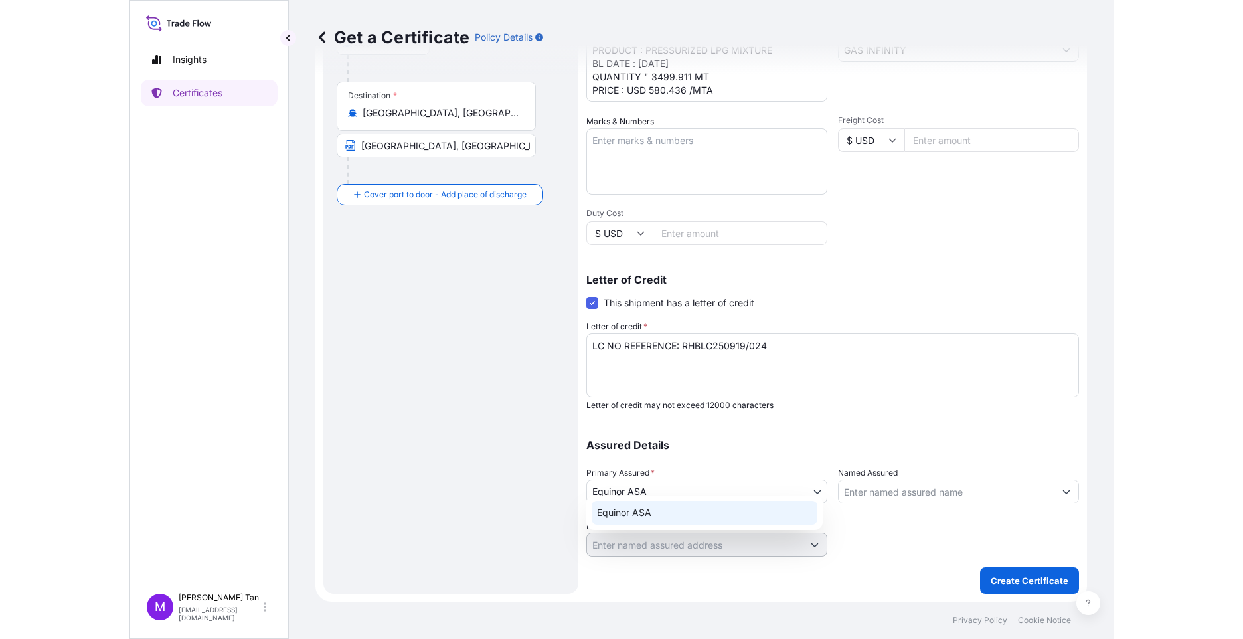
scroll to position [260, 0]
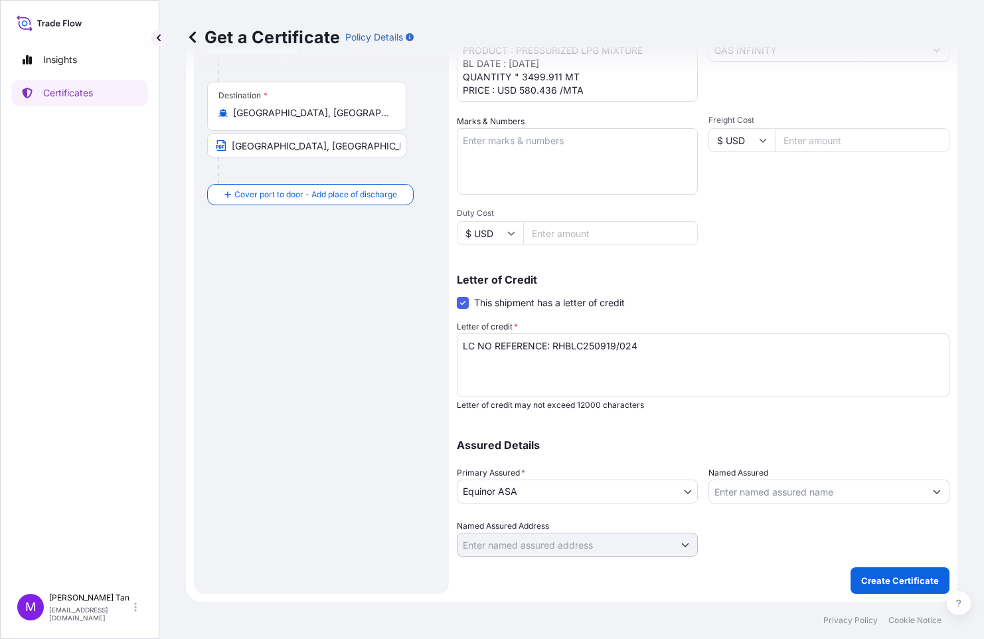
click at [647, 346] on textarea "LC NO REFERENCE: RHBLC250919/024" at bounding box center [703, 365] width 493 height 64
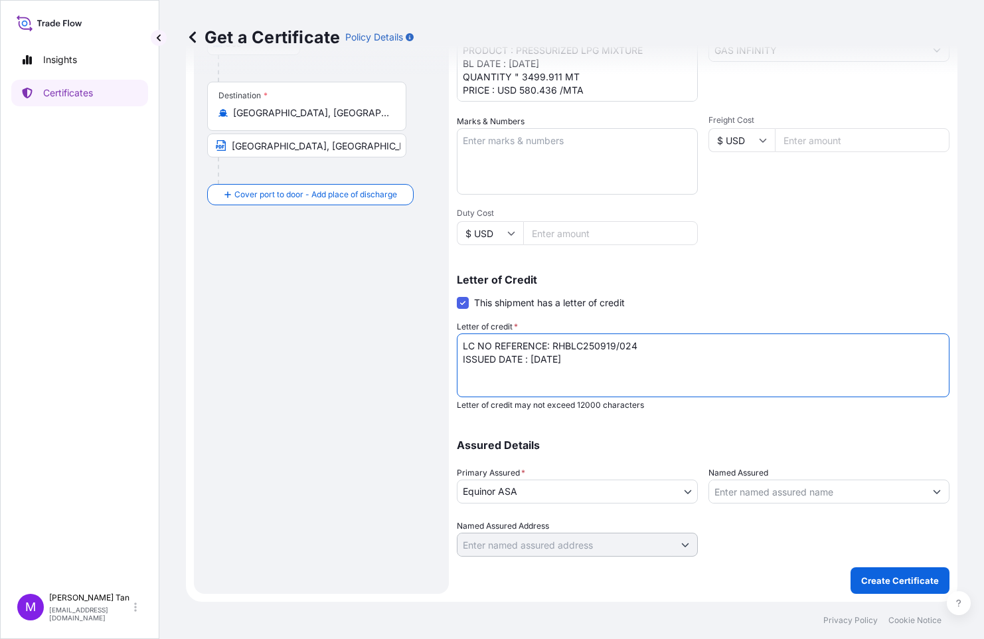
type textarea "LC NO REFERENCE: RHBLC250919/024 ISSUED DATE : [DATE]"
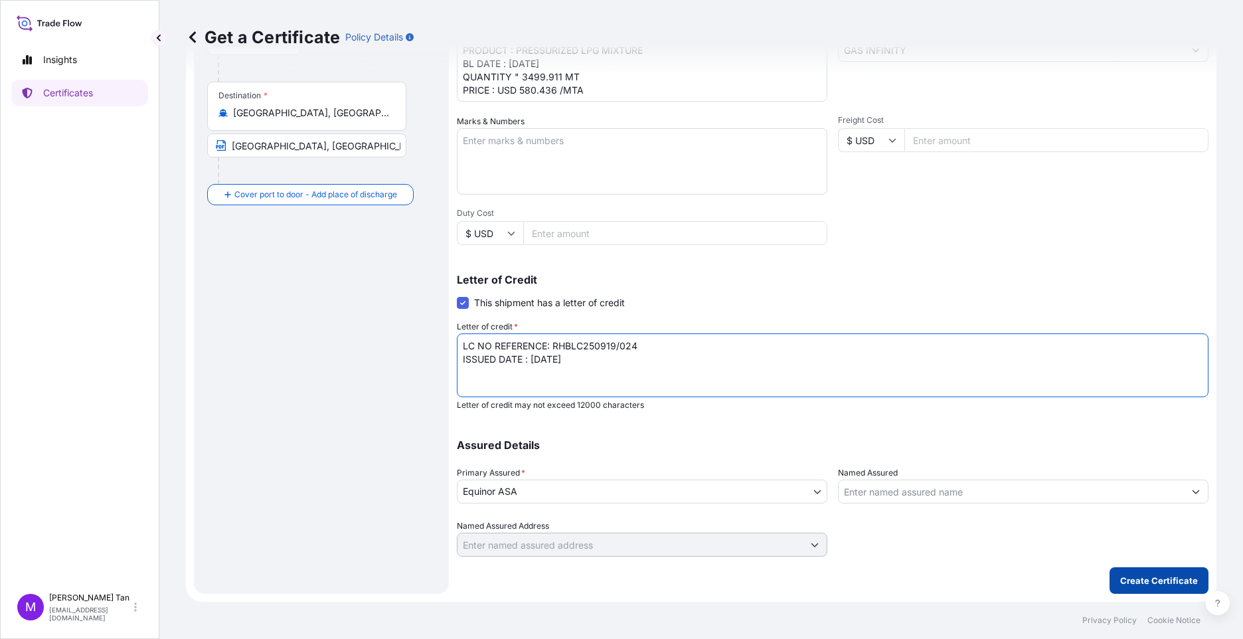
click at [1155, 582] on p "Create Certificate" at bounding box center [1159, 580] width 78 height 13
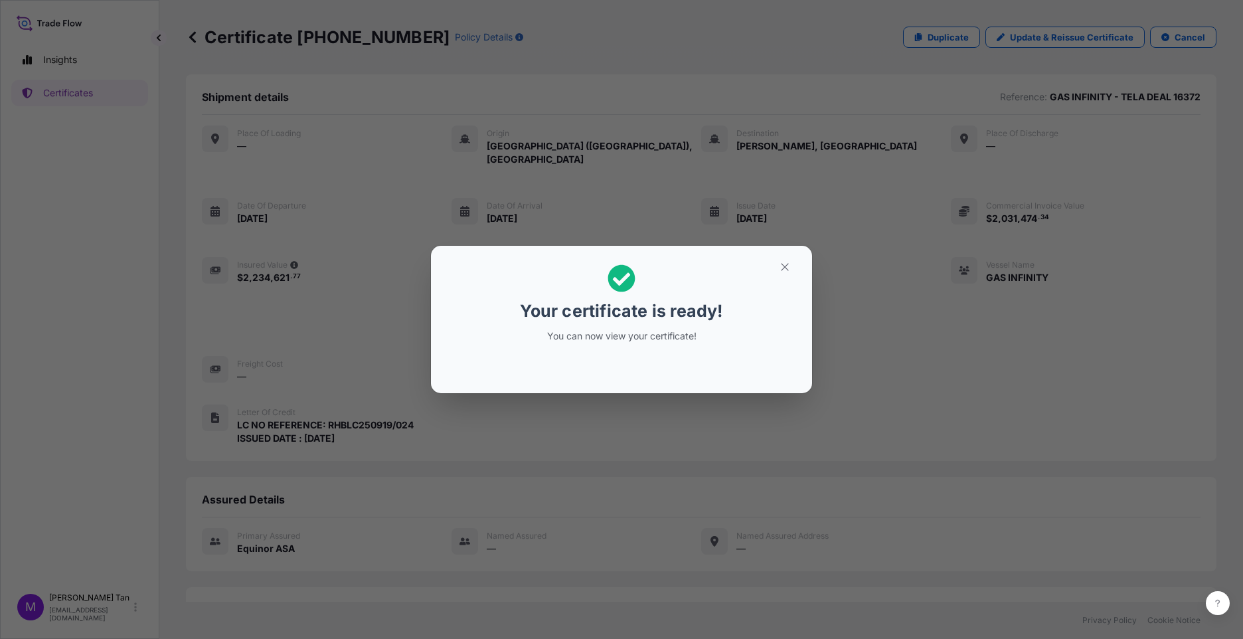
click at [655, 327] on div "Your certificate is ready! You can now view your certificate!" at bounding box center [621, 303] width 204 height 94
click at [1237, 562] on div "Your certificate is ready! You can now view your certificate!" at bounding box center [621, 319] width 1243 height 639
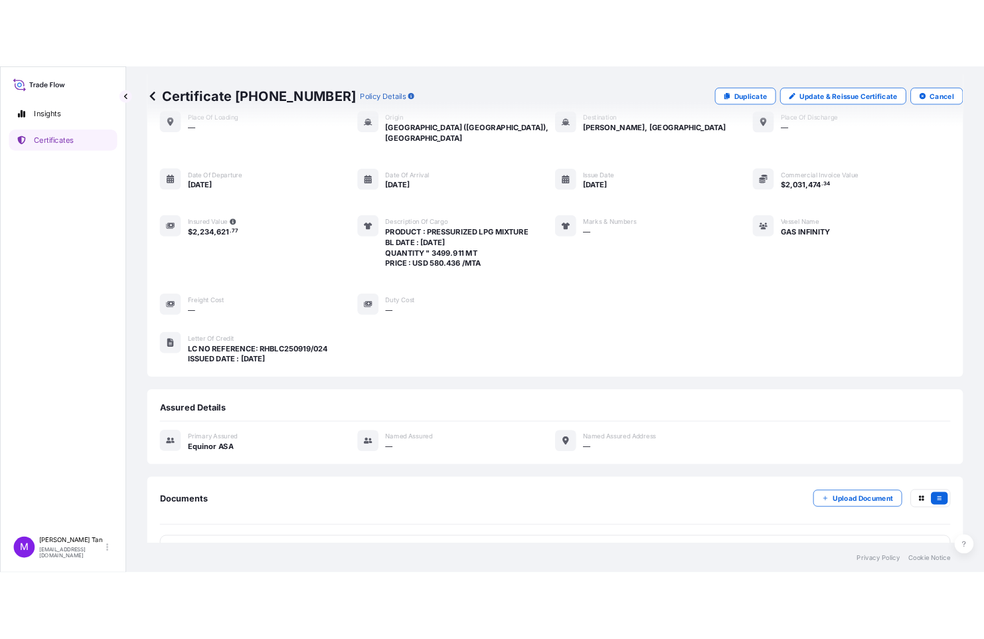
scroll to position [96, 0]
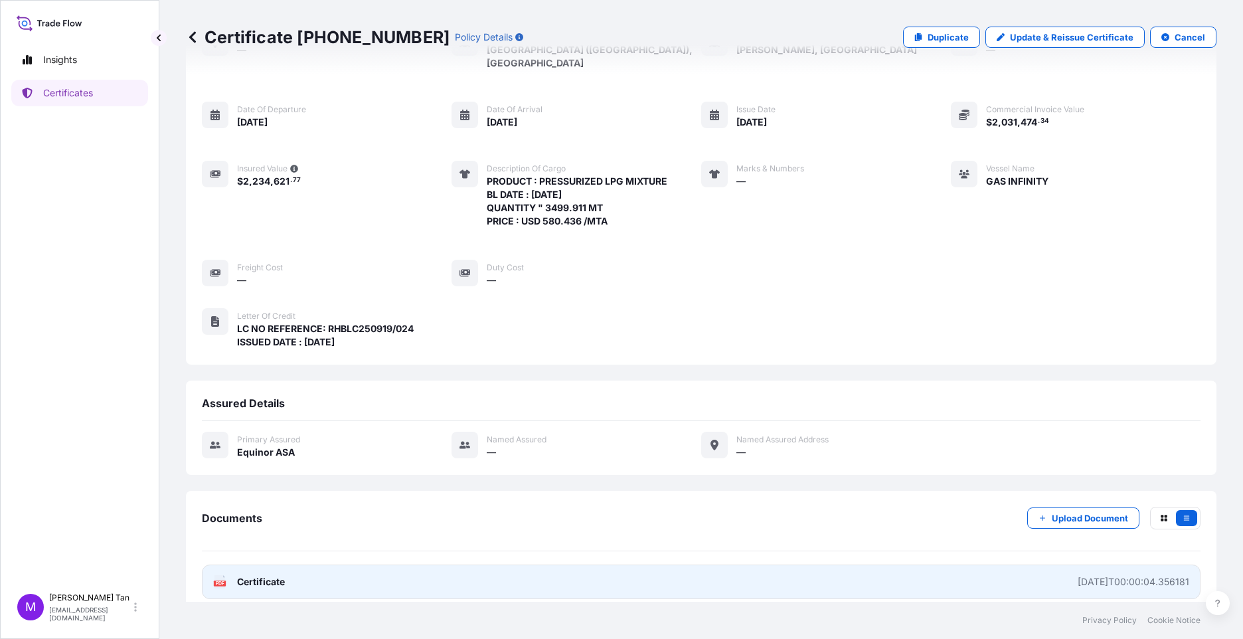
click at [261, 575] on span "Certificate" at bounding box center [261, 581] width 48 height 13
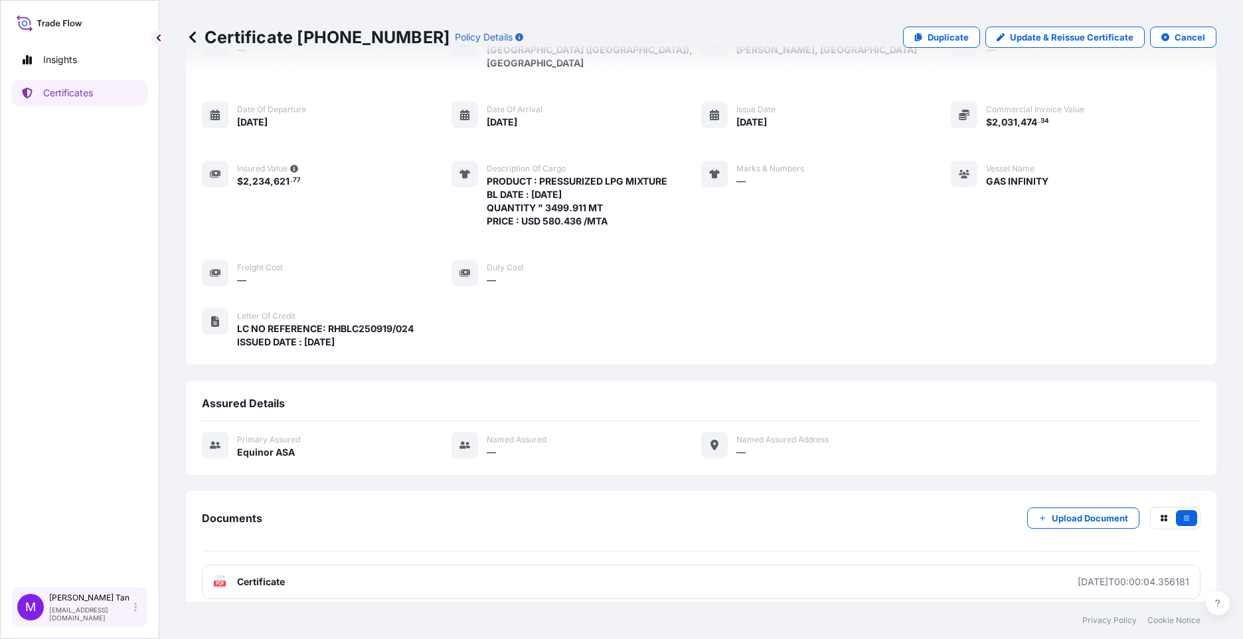
click at [46, 605] on div "M [PERSON_NAME] [PERSON_NAME][EMAIL_ADDRESS][DOMAIN_NAME]" at bounding box center [79, 606] width 125 height 29
